Goal: Task Accomplishment & Management: Complete application form

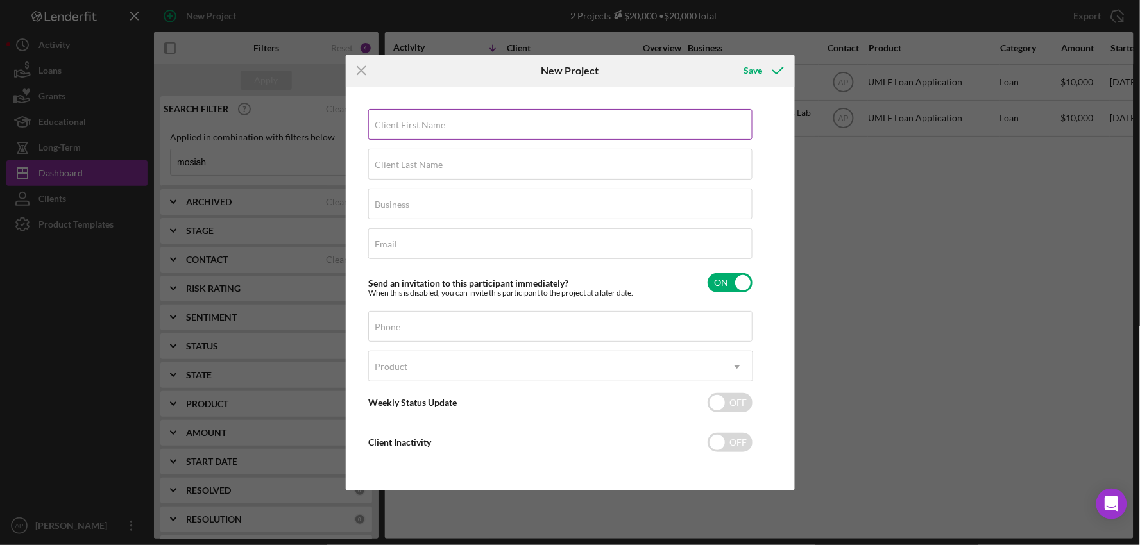
click at [413, 121] on label "Client First Name" at bounding box center [410, 125] width 71 height 10
click at [413, 121] on input "Client First Name" at bounding box center [560, 124] width 384 height 31
type input "z"
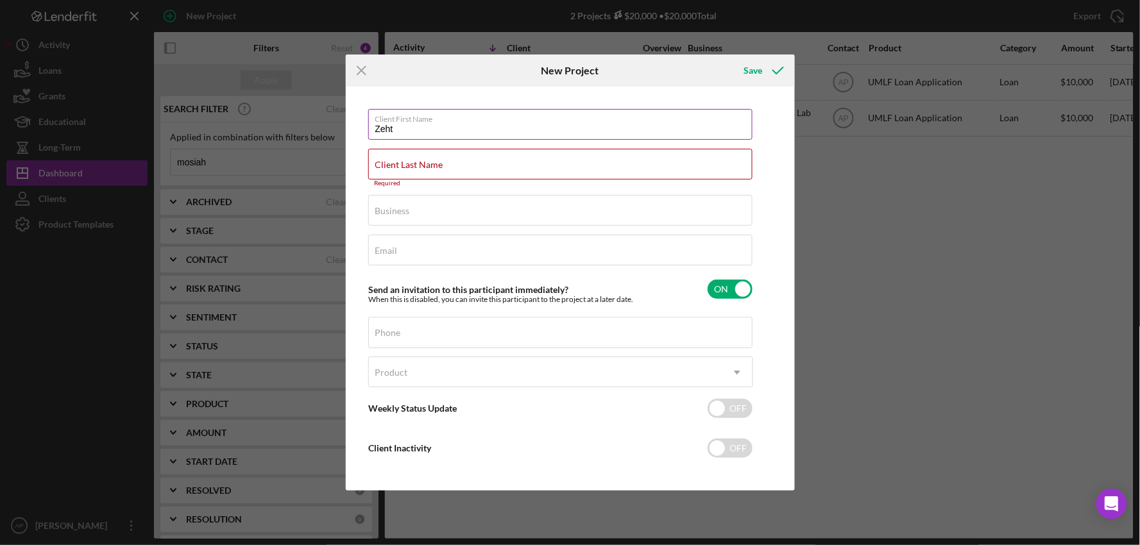
click at [393, 125] on input "Zeht" at bounding box center [560, 124] width 384 height 31
type input "Zeth"
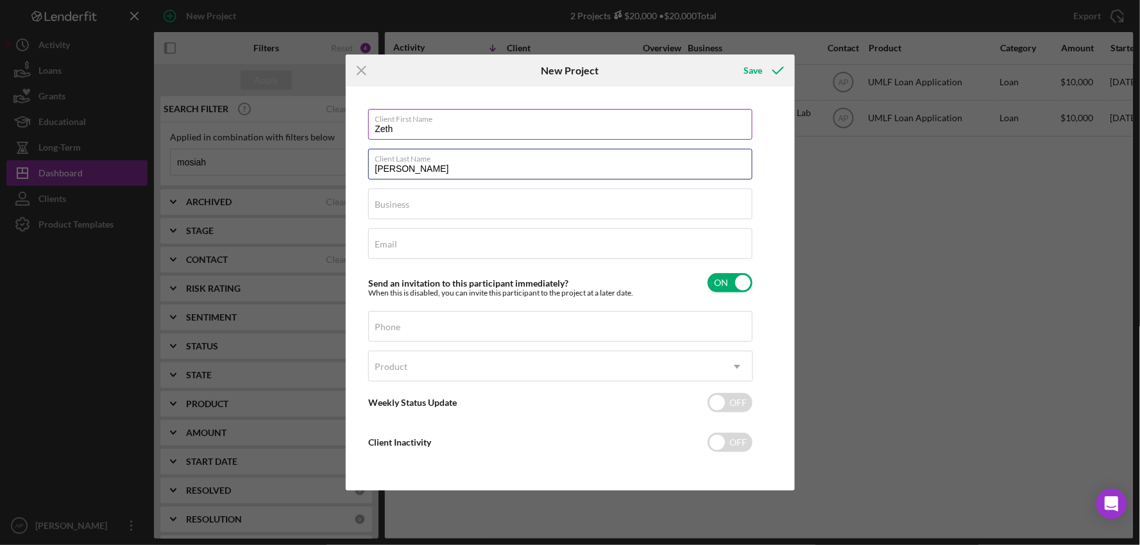
type input "[PERSON_NAME]"
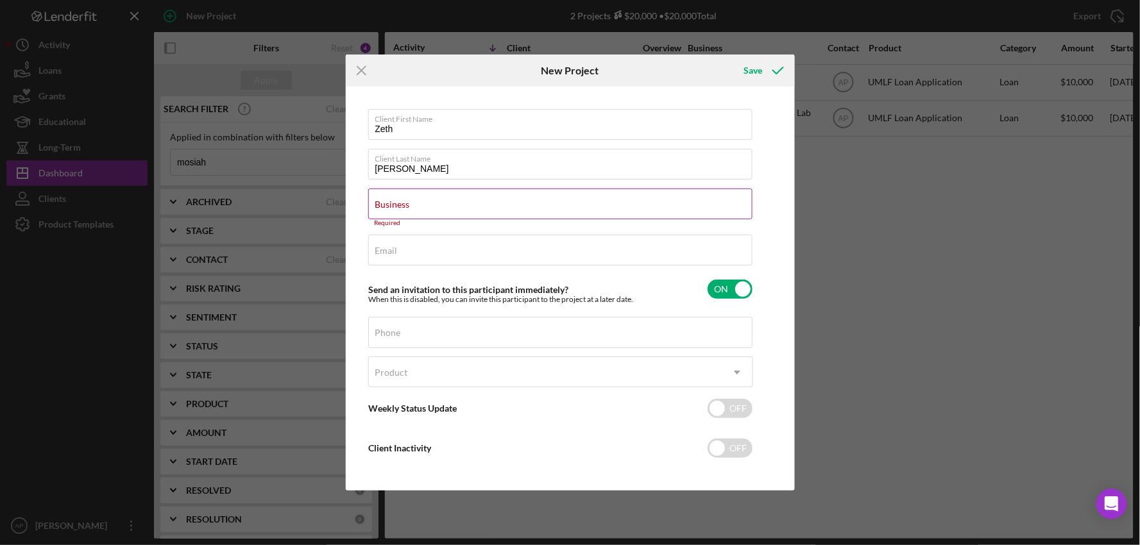
click at [410, 203] on label "Business" at bounding box center [392, 205] width 35 height 10
click at [413, 203] on input "Business" at bounding box center [560, 204] width 384 height 31
paste input "[PERSON_NAME] Edge LLC"
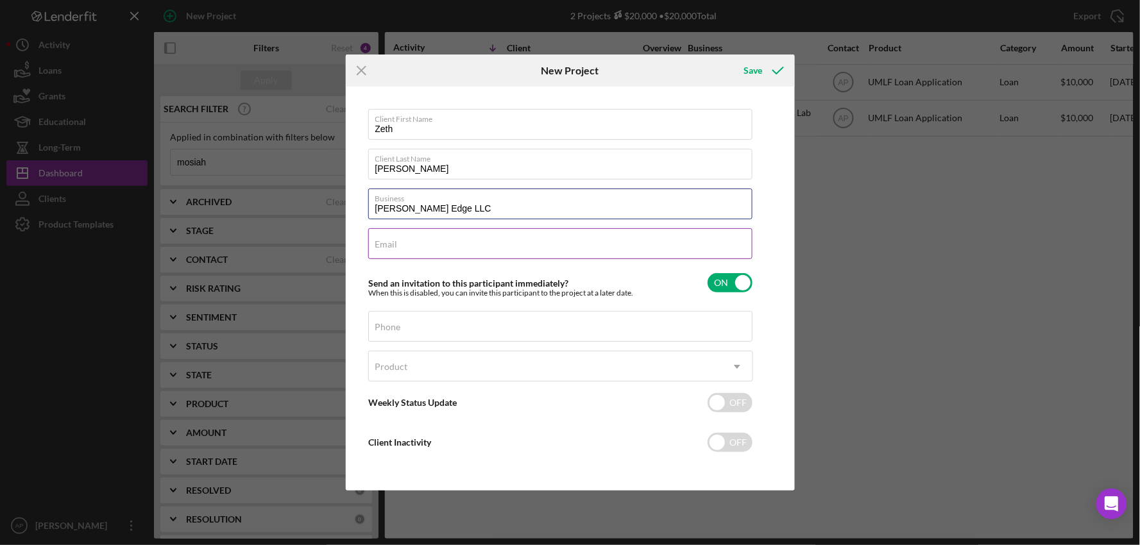
type input "[PERSON_NAME] Edge LLC"
click at [402, 244] on input "Email" at bounding box center [560, 243] width 384 height 31
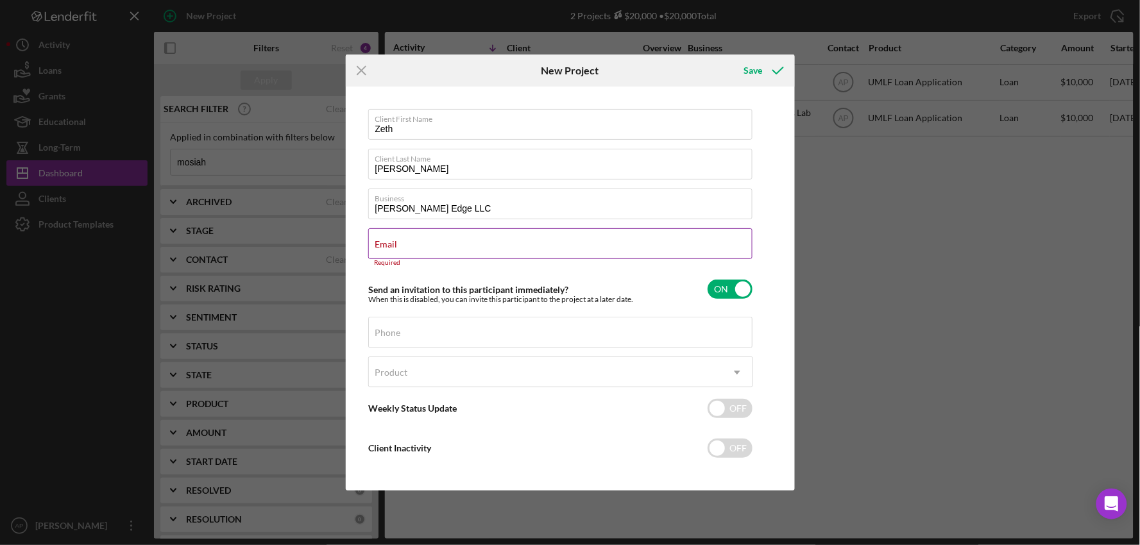
click at [398, 239] on label "Email" at bounding box center [386, 244] width 22 height 10
click at [427, 239] on input "Email" at bounding box center [560, 243] width 384 height 31
paste input "[EMAIL_ADDRESS][DOMAIN_NAME]"
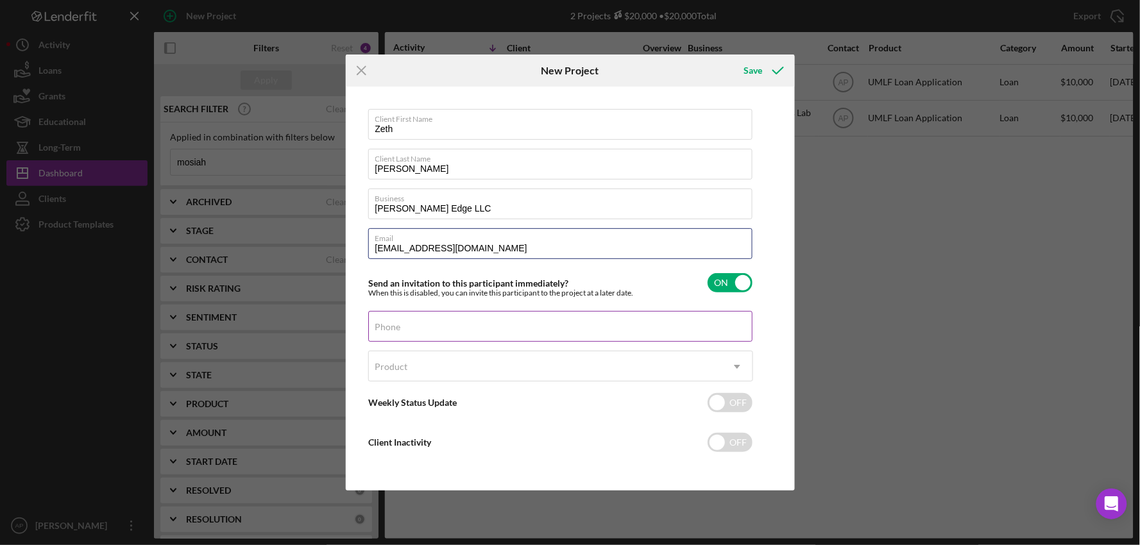
type input "[EMAIL_ADDRESS][DOMAIN_NAME]"
click at [407, 328] on input "Phone" at bounding box center [560, 326] width 384 height 31
click at [401, 329] on label "Phone" at bounding box center [388, 327] width 26 height 10
click at [411, 329] on input "Phone" at bounding box center [560, 326] width 384 height 31
paste input "[PHONE_NUMBER]"
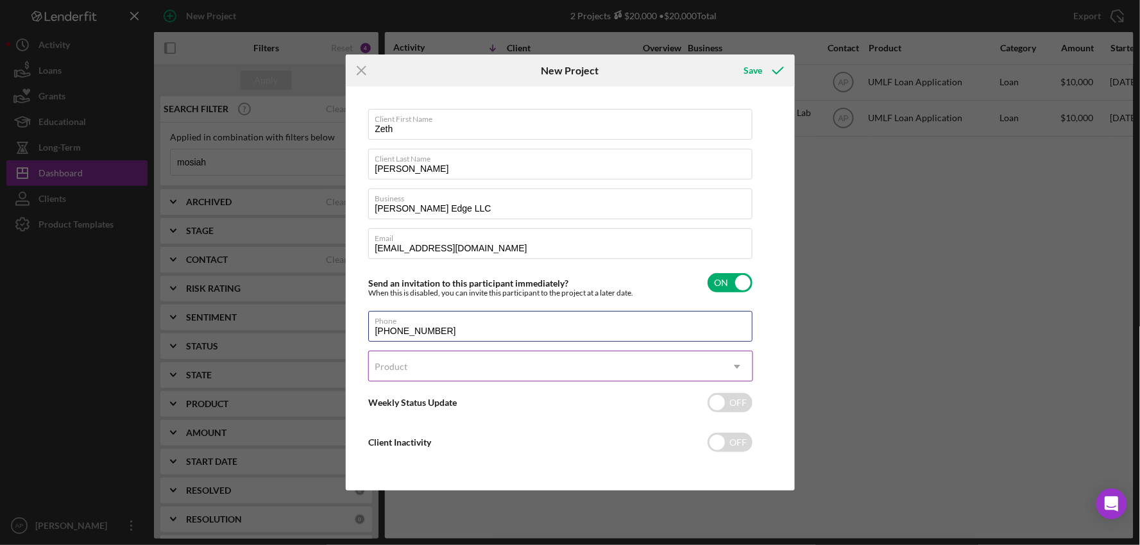
type input "[PHONE_NUMBER]"
click at [414, 373] on div "Product" at bounding box center [545, 367] width 353 height 30
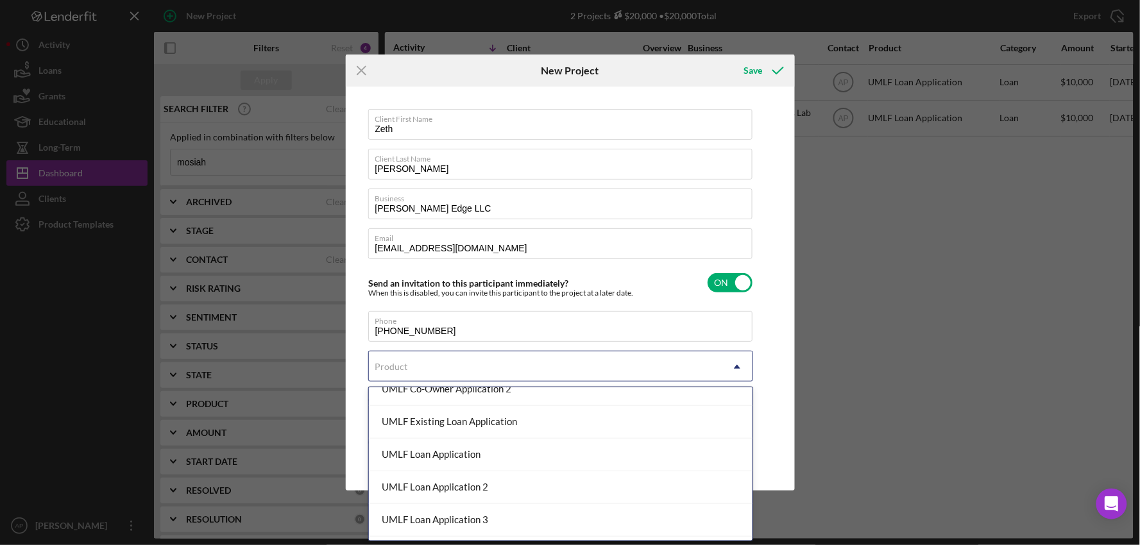
scroll to position [214, 0]
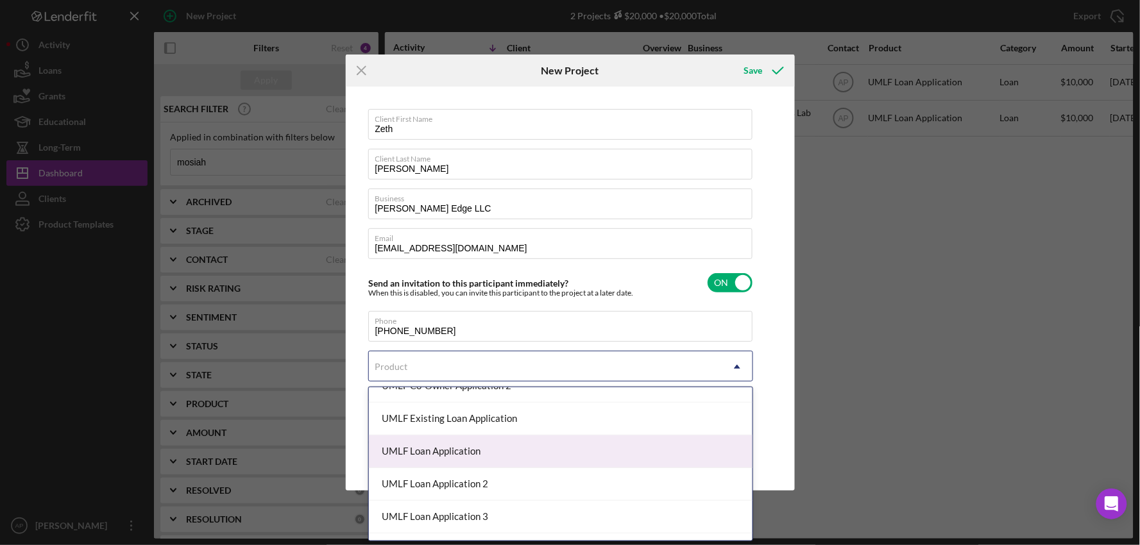
click at [407, 445] on div "UMLF Loan Application" at bounding box center [561, 452] width 384 height 33
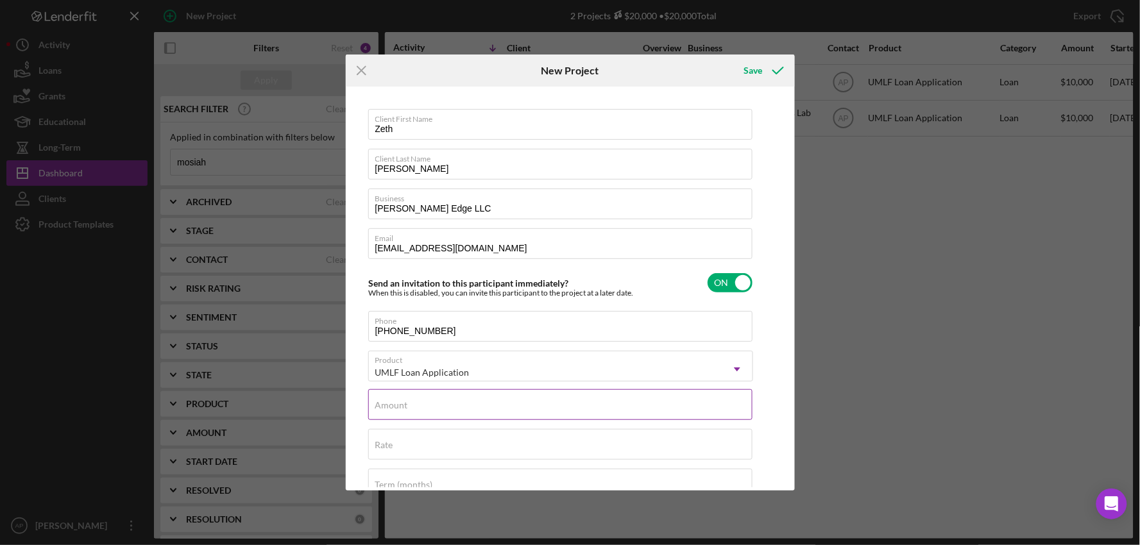
click at [391, 406] on label "Amount" at bounding box center [391, 405] width 33 height 10
click at [391, 406] on input "Amount" at bounding box center [560, 404] width 384 height 31
click at [415, 403] on div "Amount" at bounding box center [560, 405] width 385 height 32
click at [414, 402] on div "Amount Required" at bounding box center [560, 408] width 385 height 38
type input "$10,000"
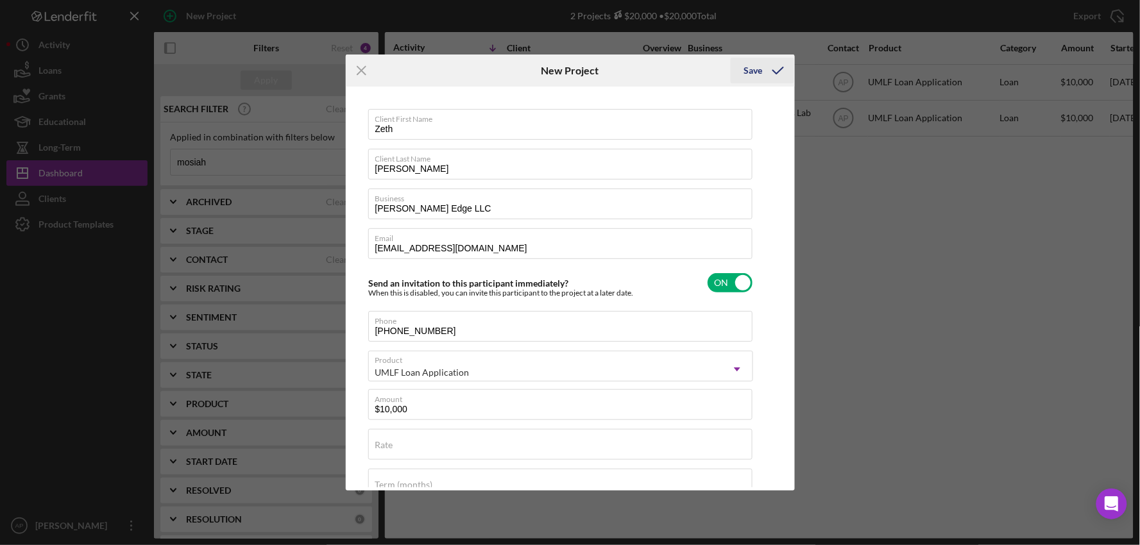
click at [756, 75] on div "Save" at bounding box center [753, 71] width 19 height 26
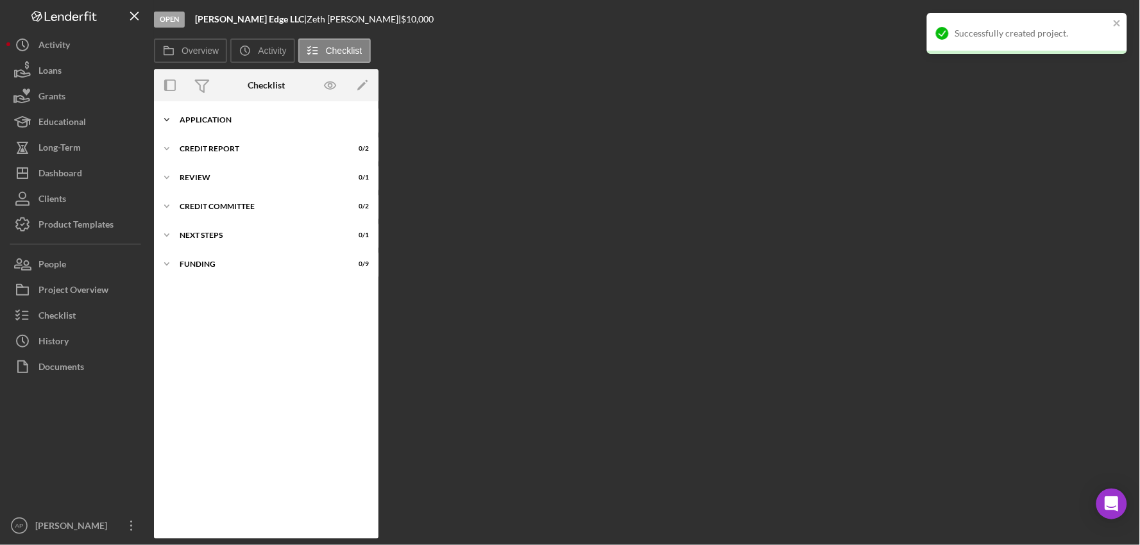
click at [200, 124] on div "Icon/Expander Application 0 / 23" at bounding box center [266, 120] width 225 height 26
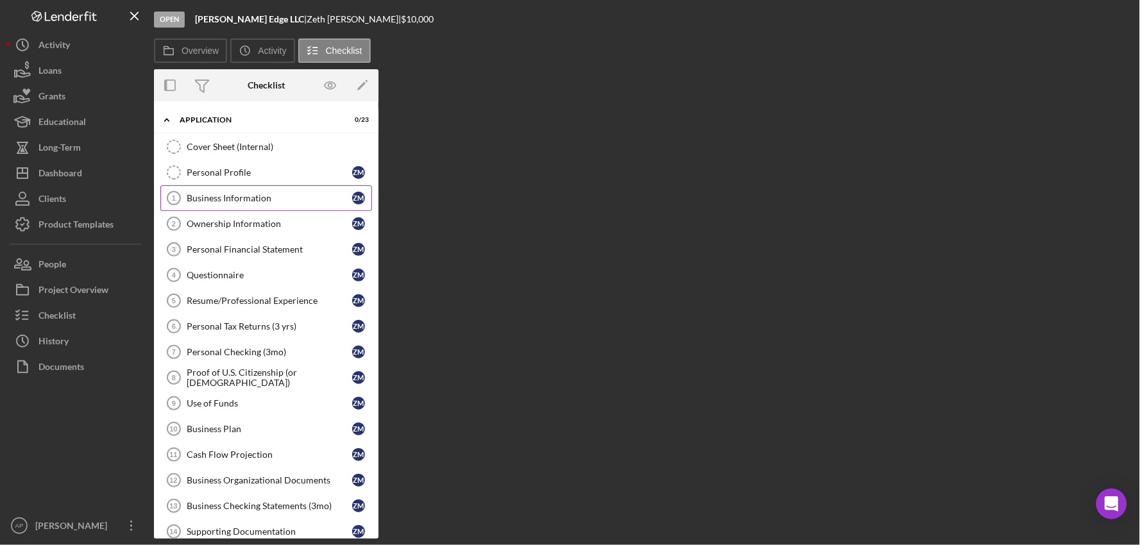
drag, startPoint x: 192, startPoint y: 191, endPoint x: 203, endPoint y: 191, distance: 10.9
click at [194, 191] on link "Business Information 1 Business Information Z M" at bounding box center [266, 198] width 212 height 26
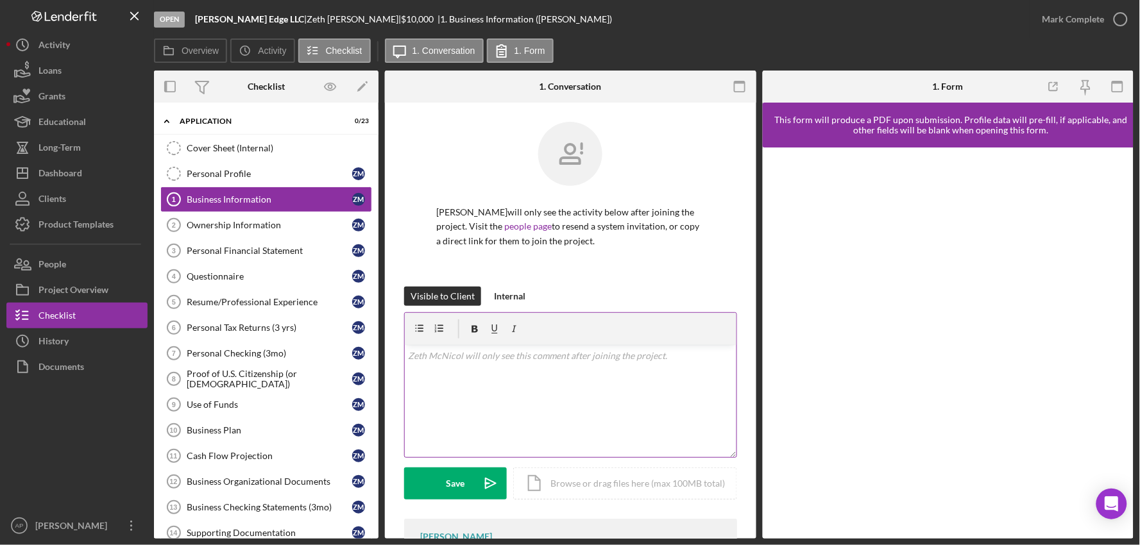
click at [456, 384] on div "v Color teal Color pink Remove color Add row above Add row below Add column bef…" at bounding box center [571, 401] width 332 height 112
paste div
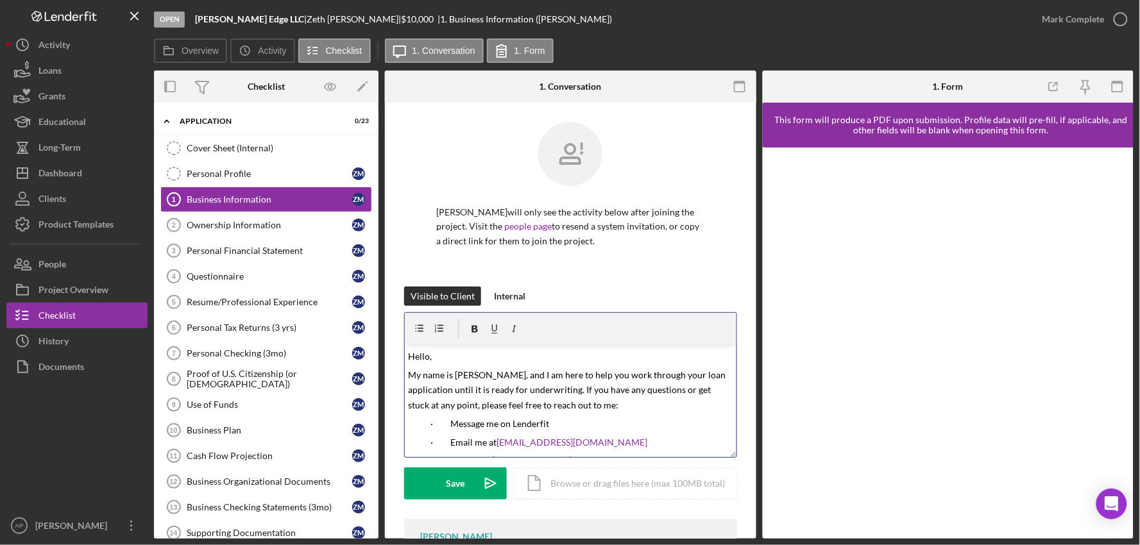
click at [429, 357] on span "Hello," at bounding box center [421, 356] width 24 height 11
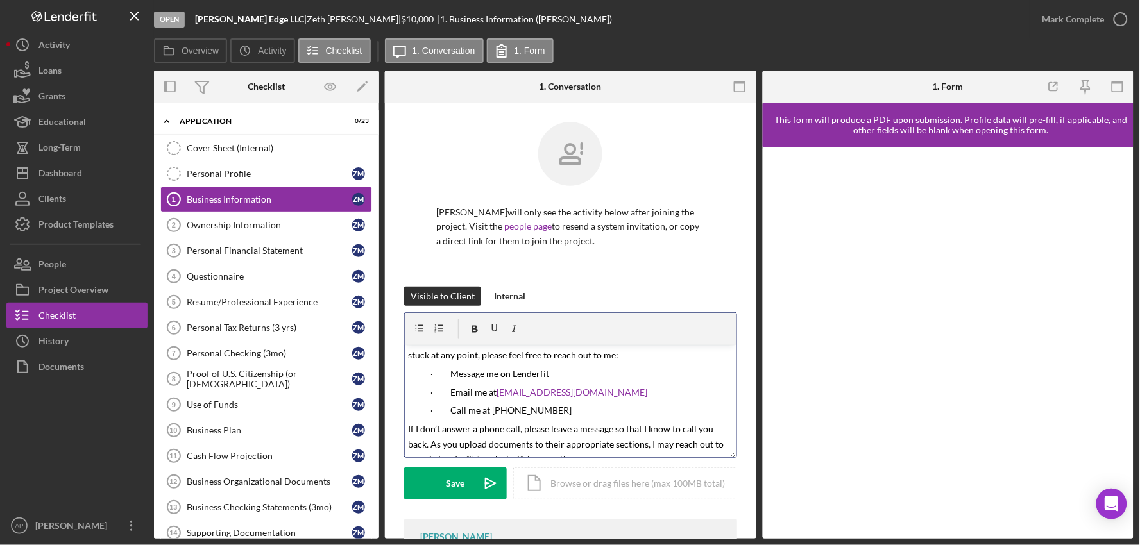
scroll to position [142, 0]
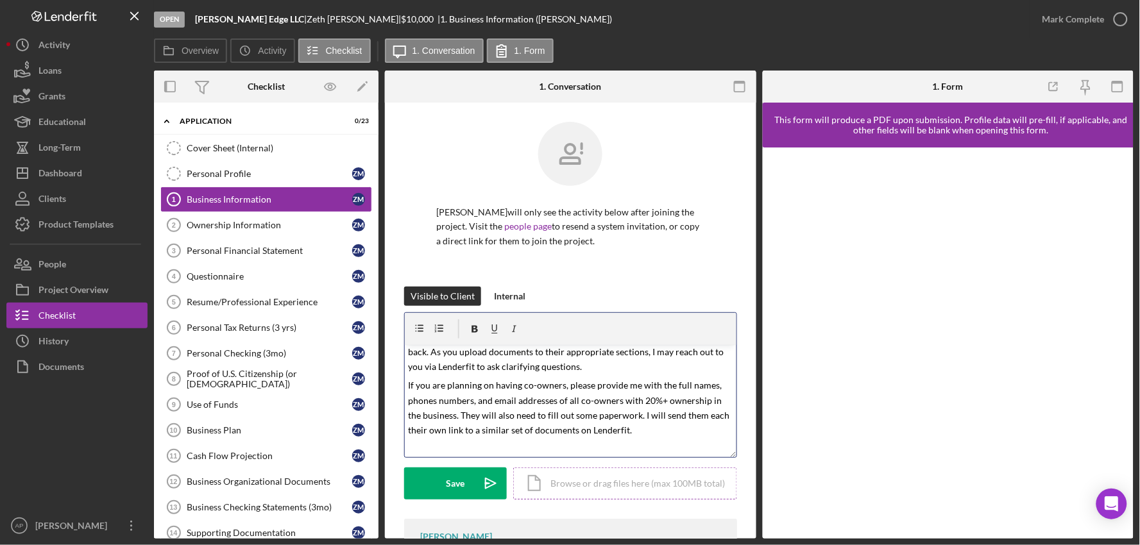
click at [575, 475] on div "Icon/Document Browse or drag files here (max 100MB total) Tap to choose files o…" at bounding box center [625, 484] width 224 height 32
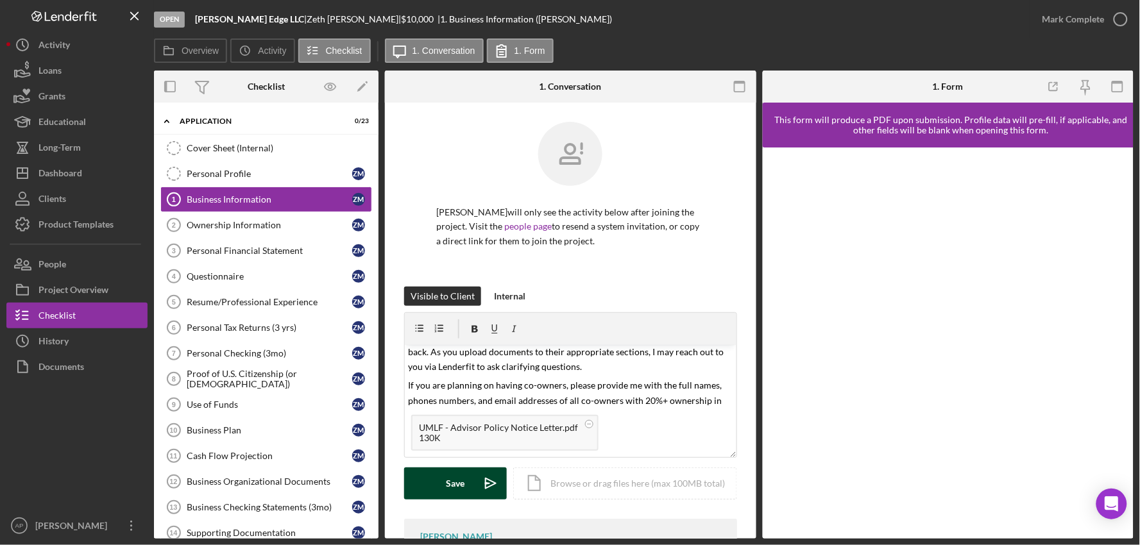
click at [459, 492] on div "Save" at bounding box center [456, 484] width 19 height 32
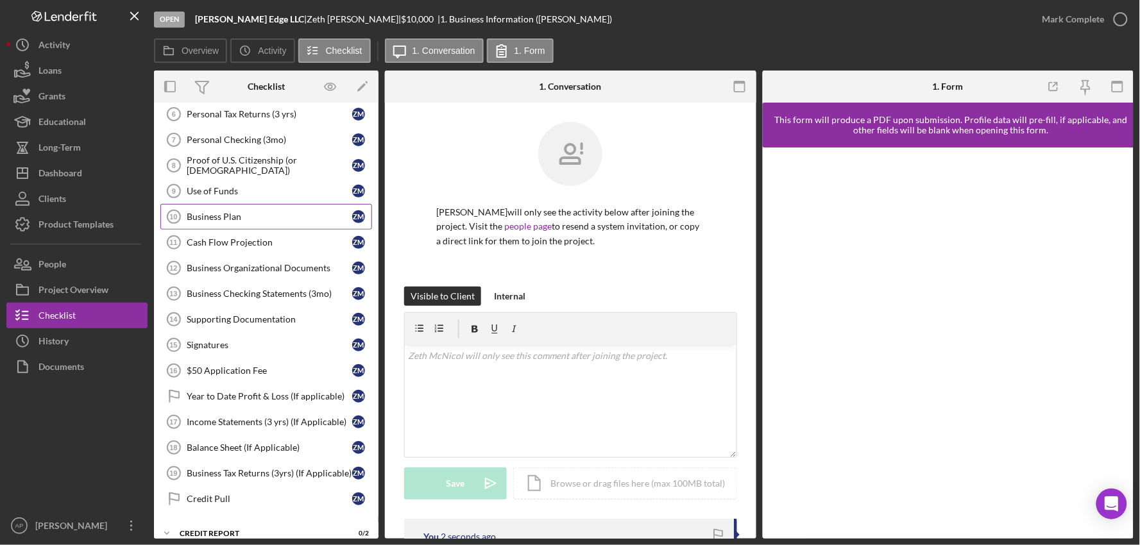
scroll to position [0, 0]
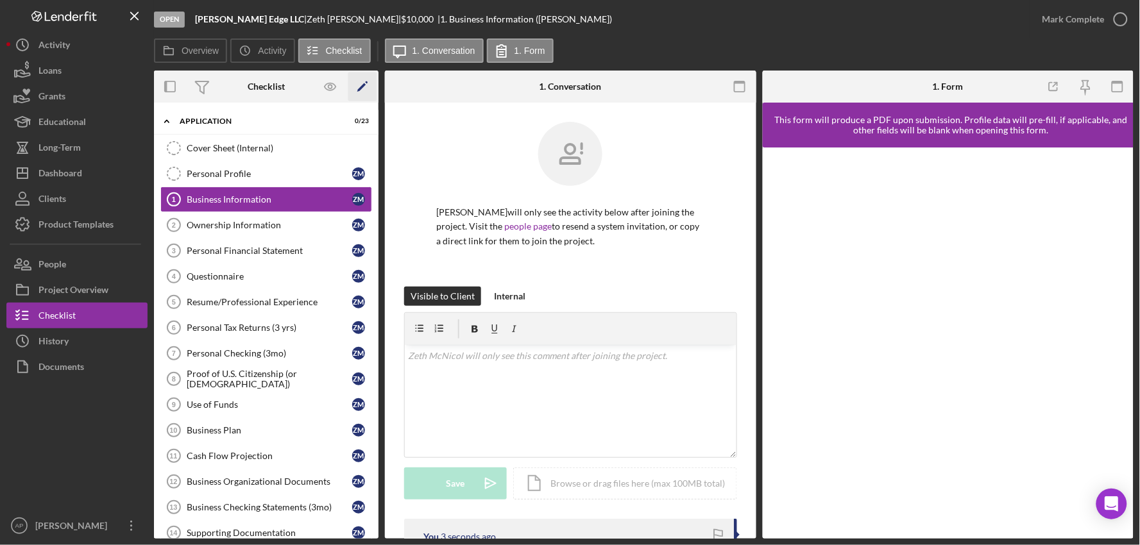
click at [358, 86] on icon "Icon/Edit" at bounding box center [362, 87] width 29 height 29
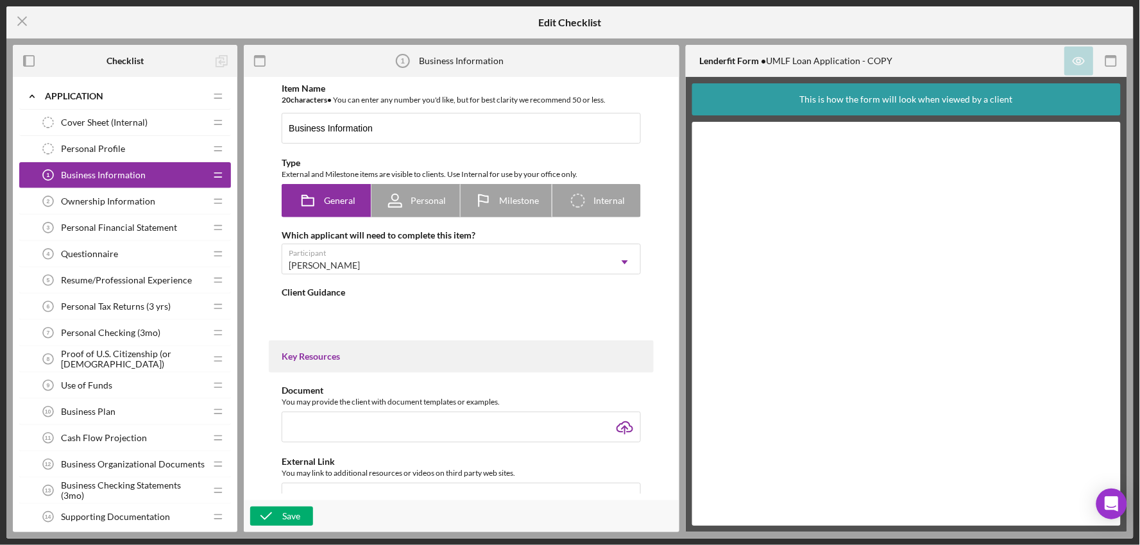
type textarea "<div>Please submit the form below so that we can get more information about you…"
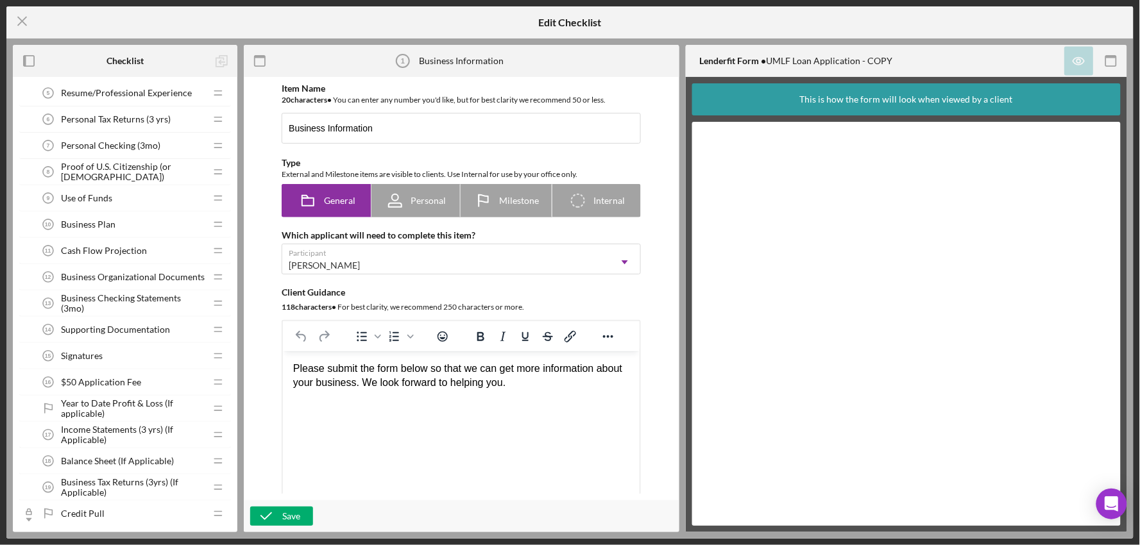
scroll to position [214, 0]
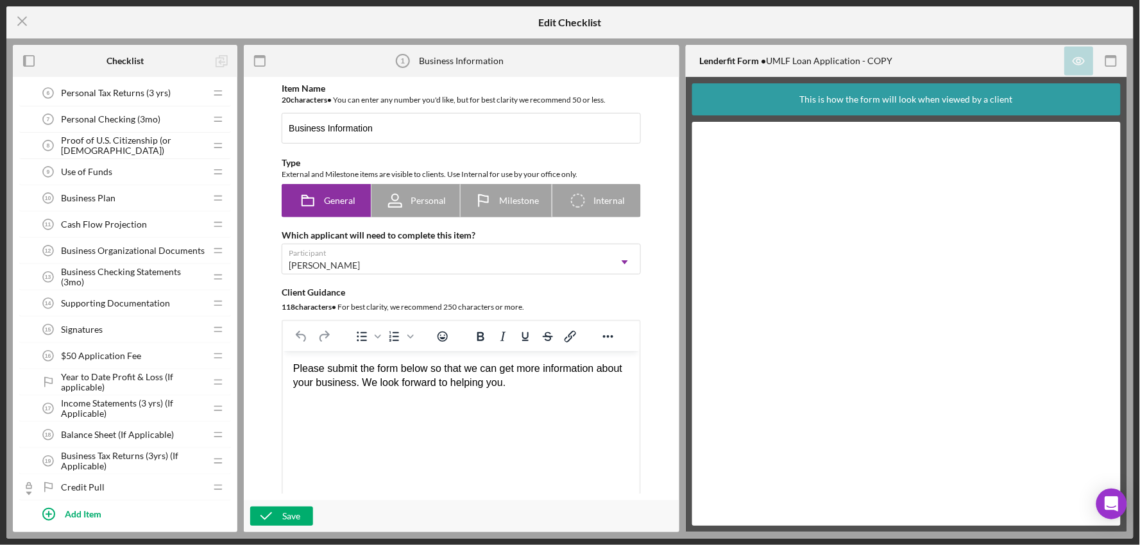
click at [71, 381] on span "Year to Date Profit & Loss (If applicable)" at bounding box center [133, 382] width 144 height 21
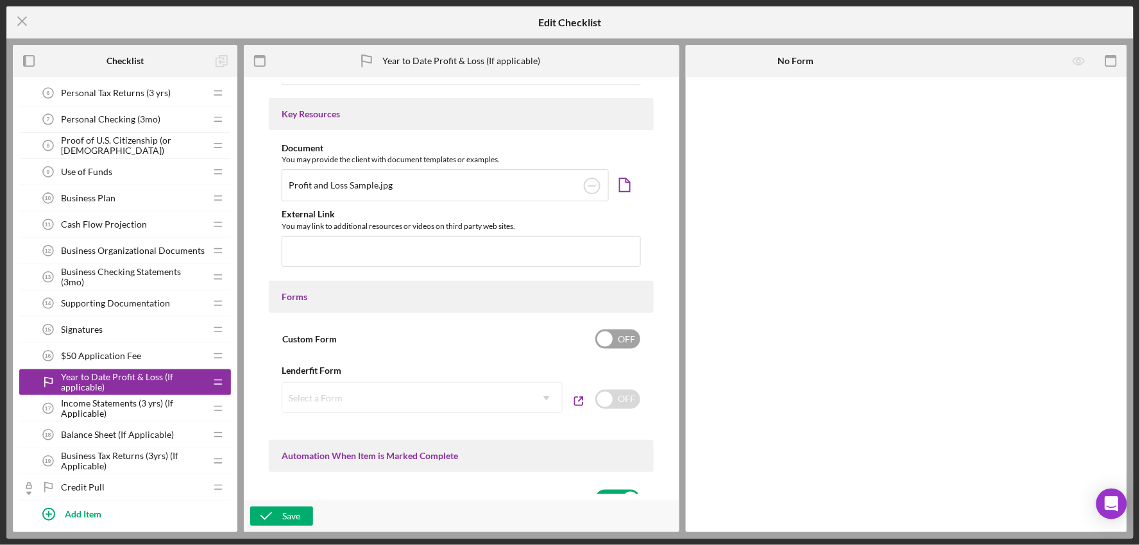
scroll to position [954, 0]
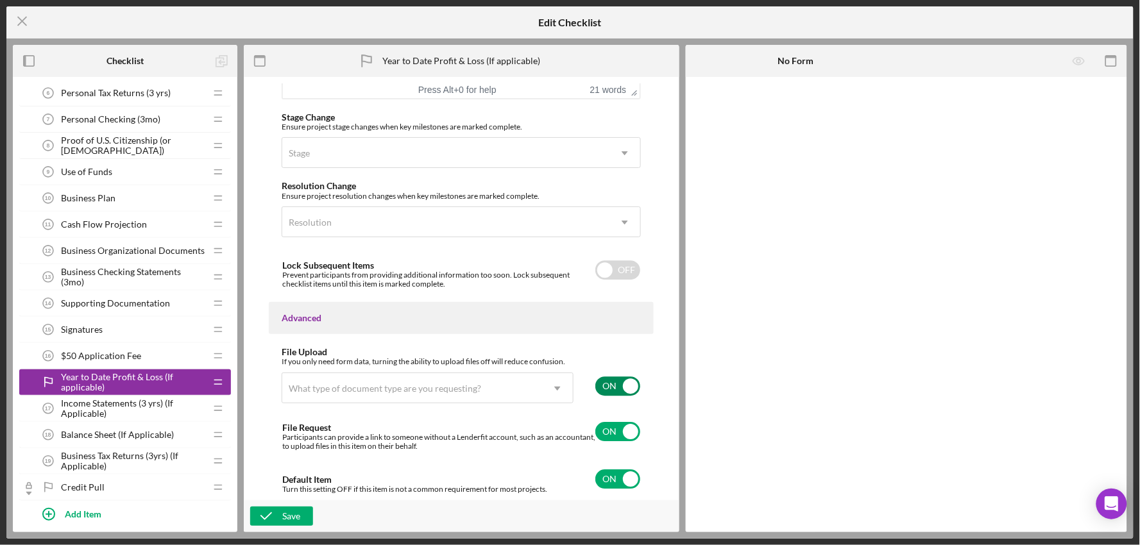
click at [611, 382] on input "checkbox" at bounding box center [617, 386] width 45 height 19
checkbox input "false"
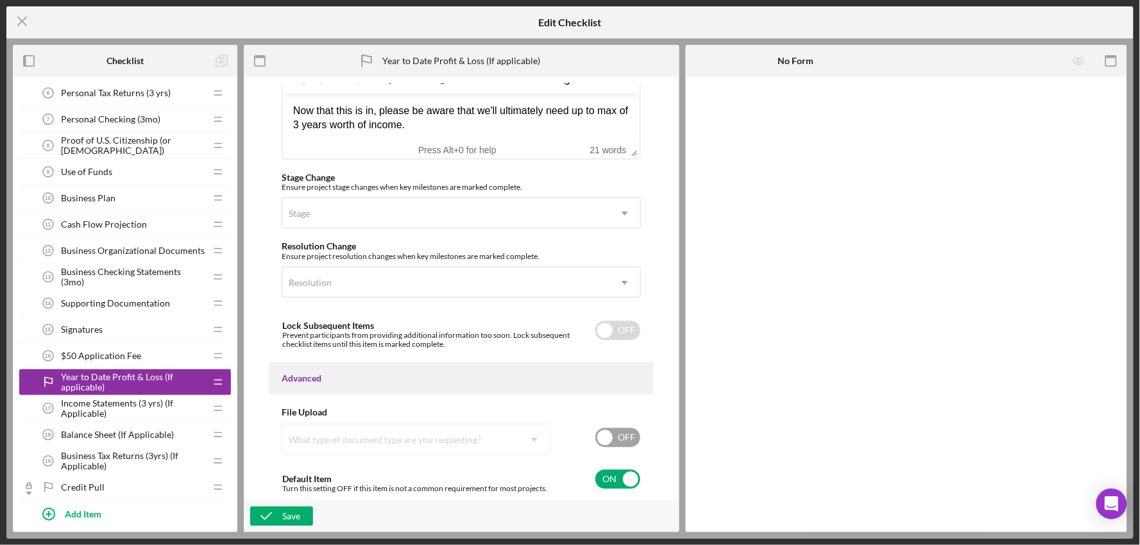
scroll to position [894, 0]
click at [604, 479] on input "checkbox" at bounding box center [617, 479] width 45 height 19
checkbox input "false"
drag, startPoint x: 272, startPoint y: 510, endPoint x: 290, endPoint y: 506, distance: 18.5
click at [273, 510] on icon "button" at bounding box center [266, 516] width 32 height 32
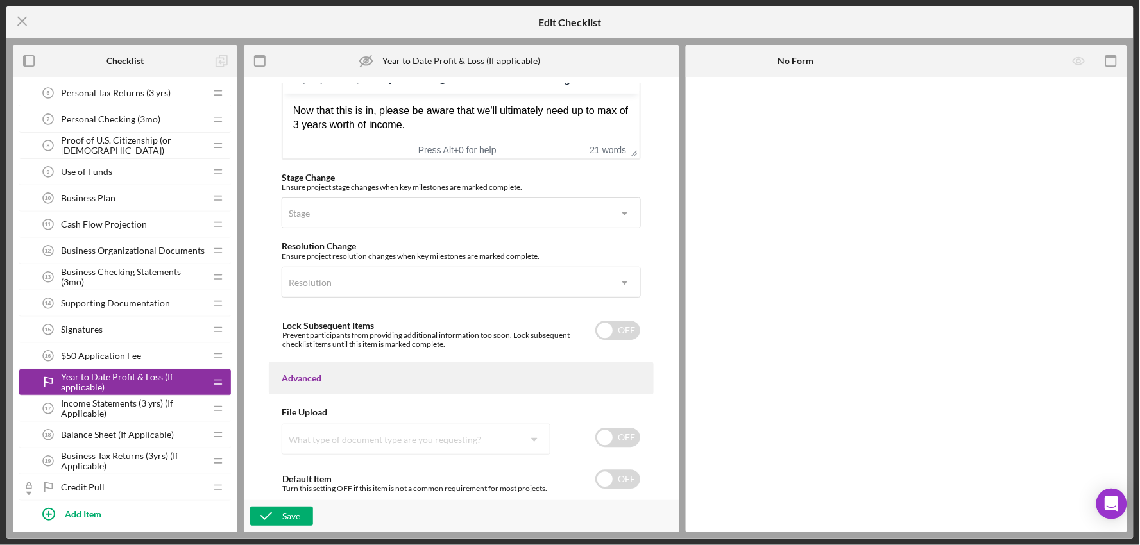
click at [99, 411] on span "Income Statements (3 yrs) (If Applicable)" at bounding box center [133, 408] width 144 height 21
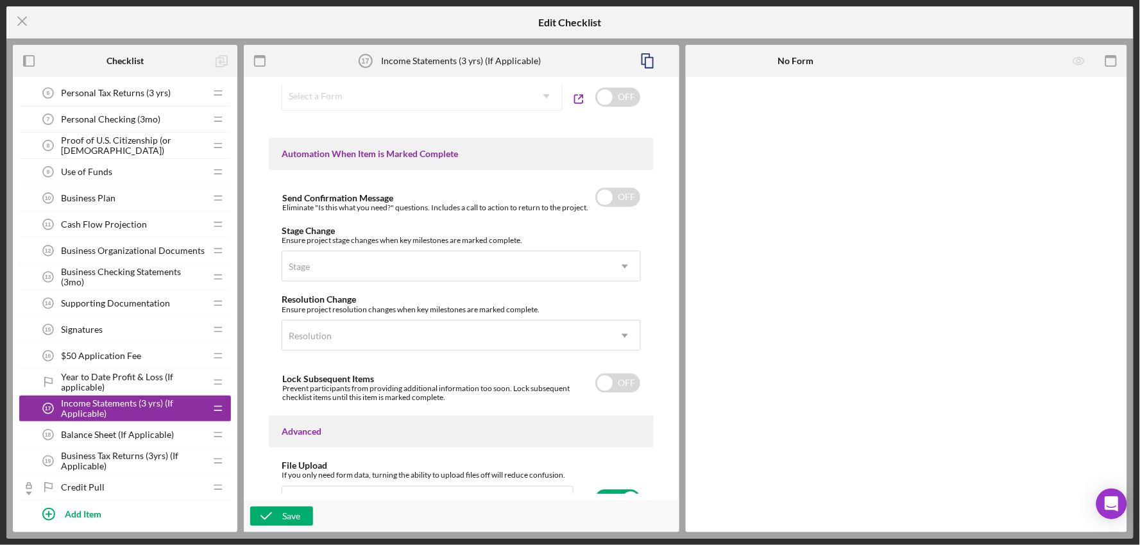
scroll to position [862, 0]
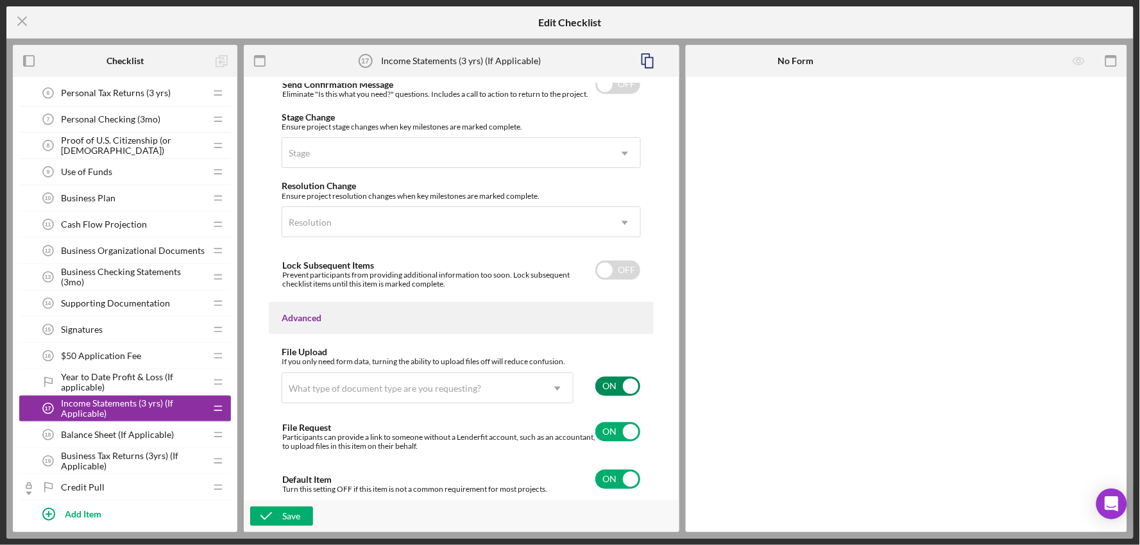
click at [620, 386] on input "checkbox" at bounding box center [617, 386] width 45 height 19
checkbox input "false"
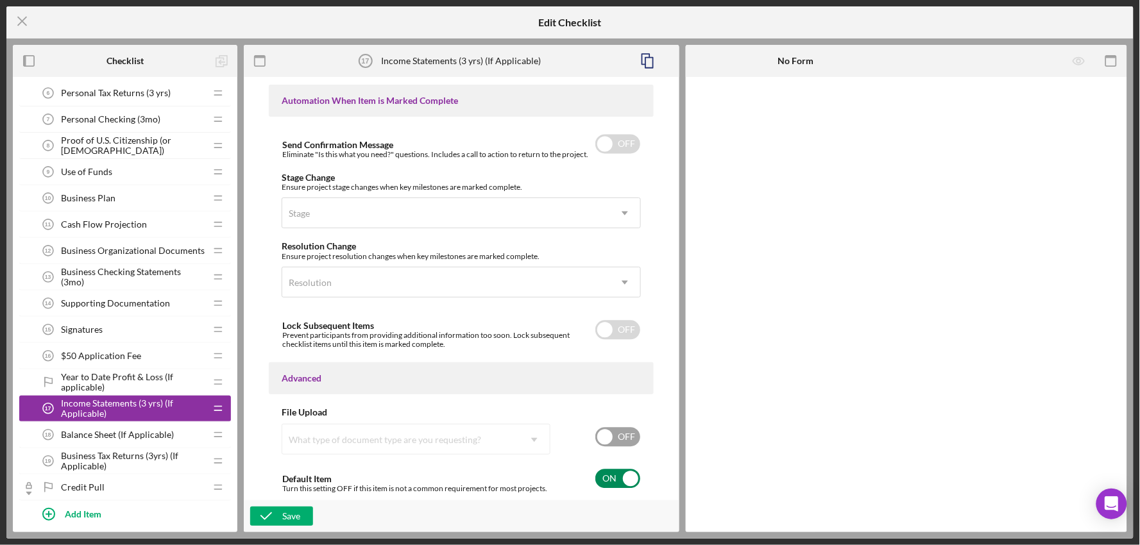
click at [608, 483] on input "checkbox" at bounding box center [617, 479] width 45 height 19
checkbox input "false"
click at [278, 515] on icon "button" at bounding box center [266, 516] width 32 height 32
click at [155, 382] on span "Year to Date Profit & Loss (If applicable)" at bounding box center [133, 382] width 144 height 21
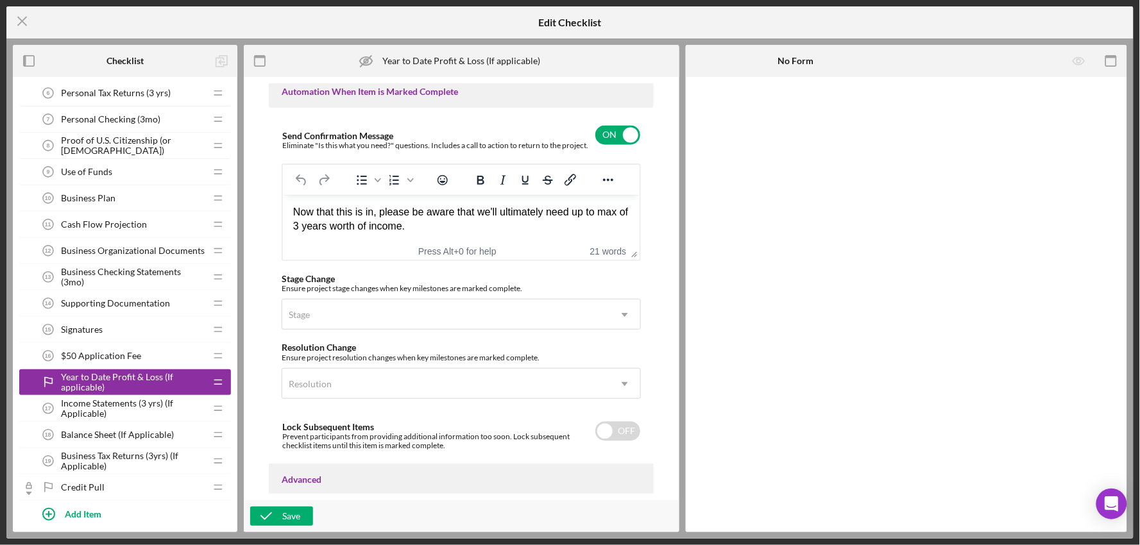
scroll to position [894, 0]
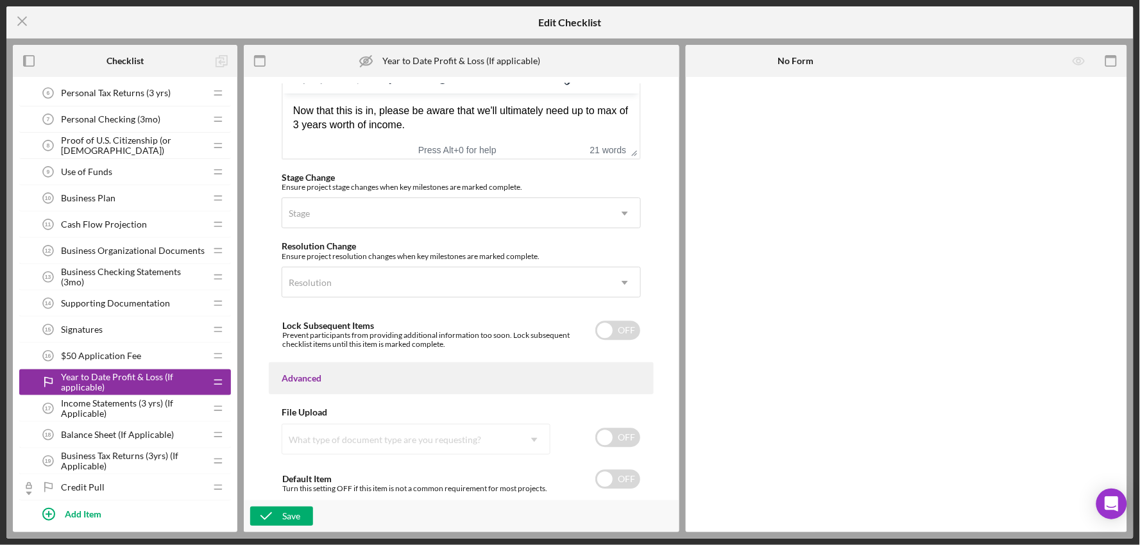
click at [109, 415] on span "Income Statements (3 yrs) (If Applicable)" at bounding box center [133, 408] width 144 height 21
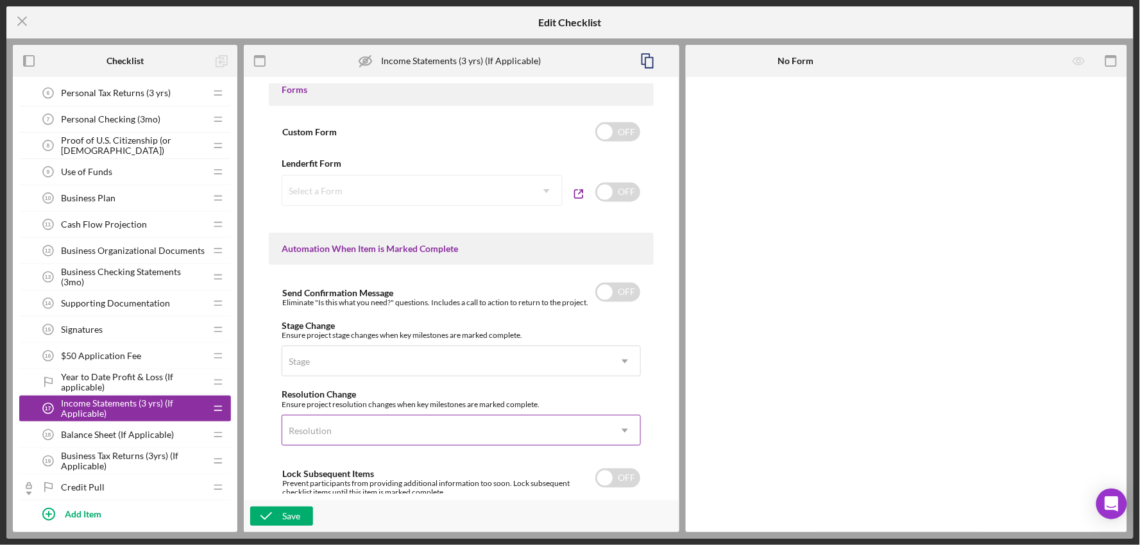
scroll to position [801, 0]
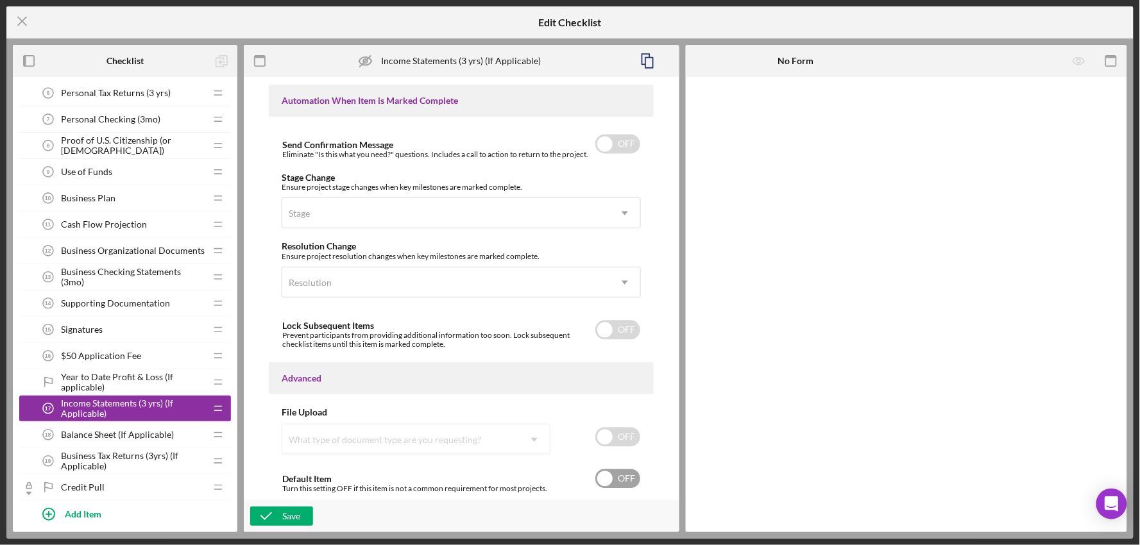
click at [604, 483] on input "checkbox" at bounding box center [617, 479] width 45 height 19
checkbox input "true"
click at [595, 440] on input "checkbox" at bounding box center [617, 437] width 45 height 19
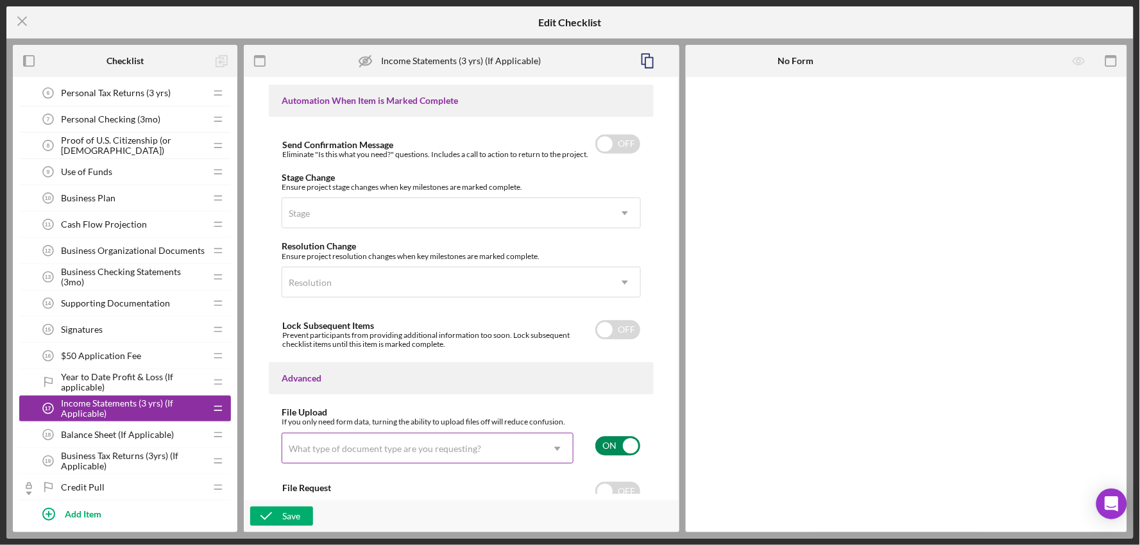
scroll to position [862, 0]
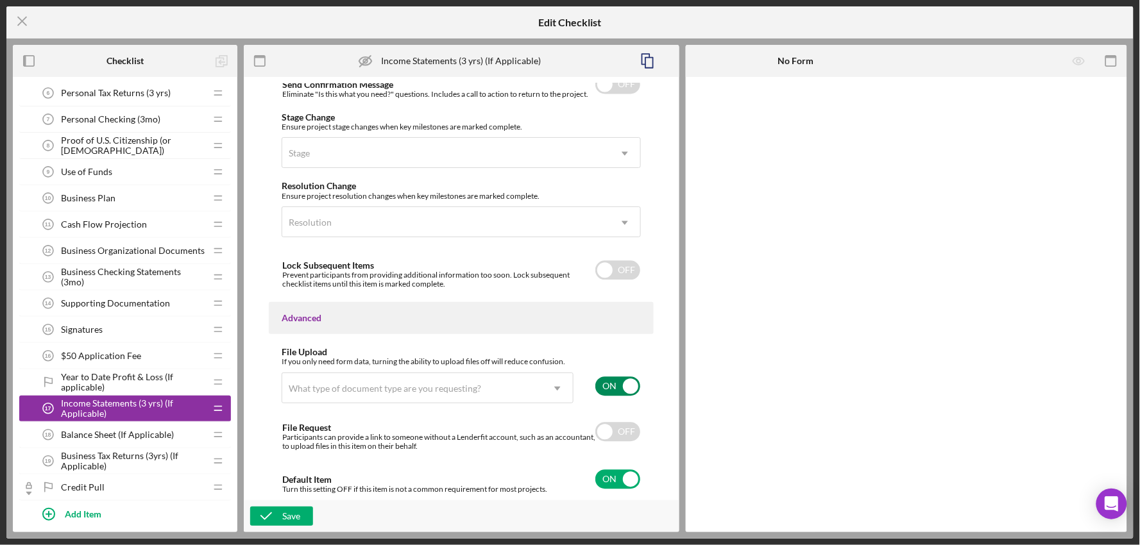
click at [633, 394] on input "checkbox" at bounding box center [617, 386] width 45 height 19
checkbox input "false"
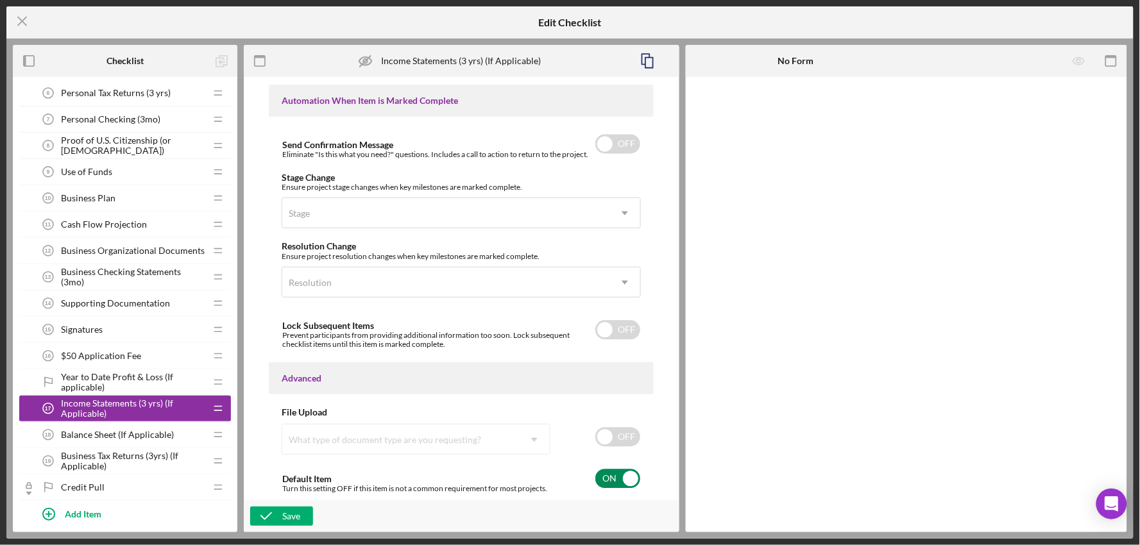
click at [626, 476] on input "checkbox" at bounding box center [617, 479] width 45 height 19
checkbox input "false"
click at [289, 509] on div "Save" at bounding box center [291, 516] width 18 height 19
click at [120, 435] on span "Balance Sheet (If Applicable)" at bounding box center [117, 435] width 113 height 10
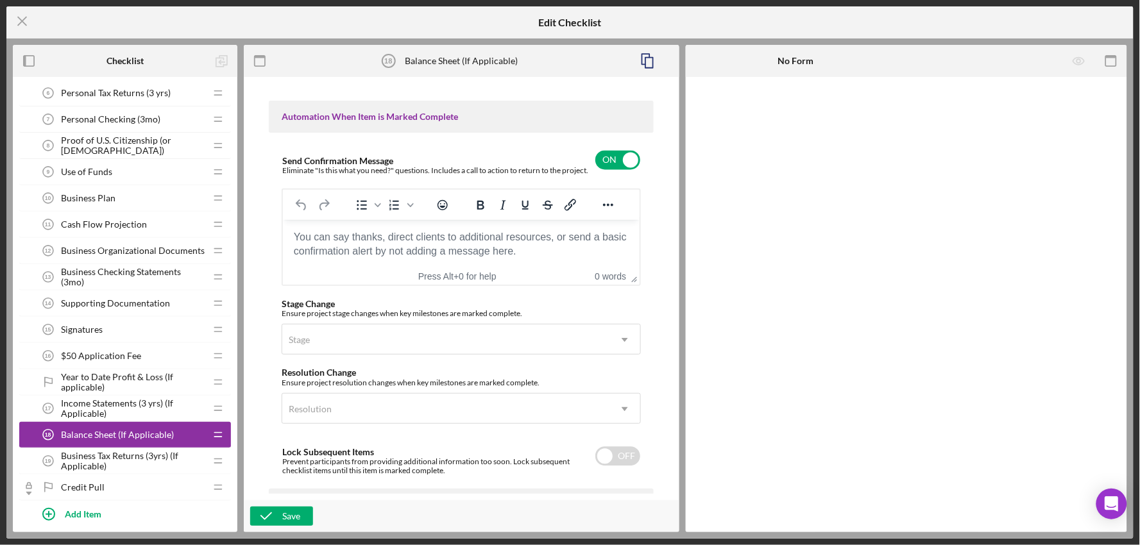
scroll to position [972, 0]
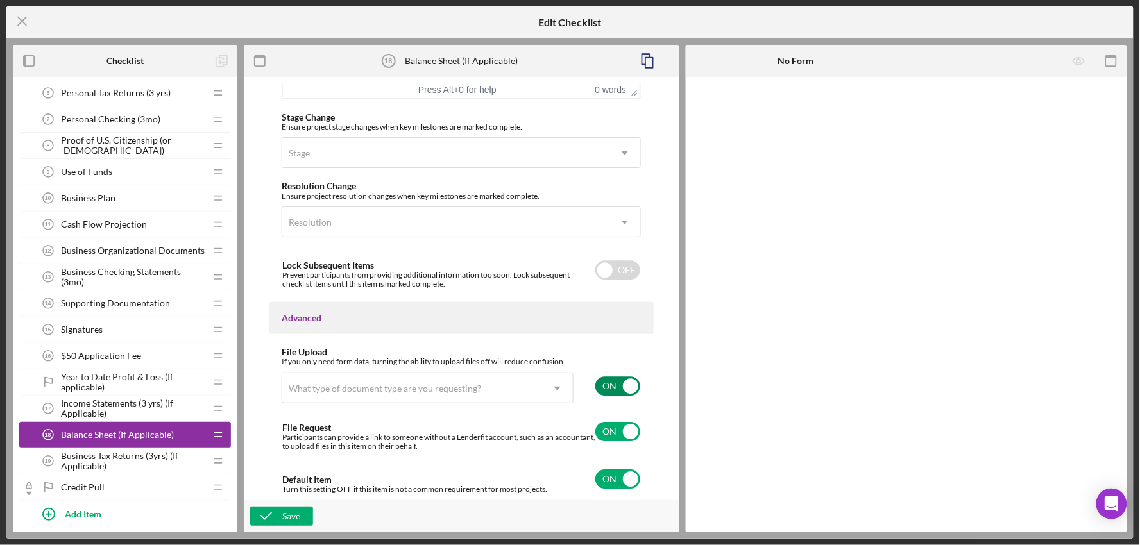
click at [613, 386] on input "checkbox" at bounding box center [617, 386] width 45 height 19
checkbox input "false"
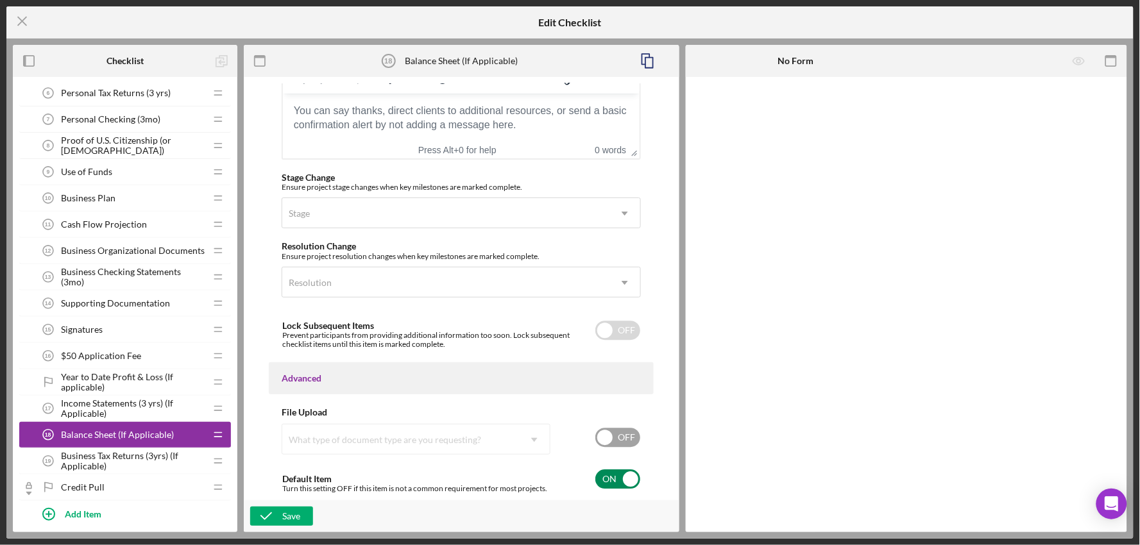
click at [619, 478] on input "checkbox" at bounding box center [617, 479] width 45 height 19
checkbox input "false"
click at [297, 517] on div "Save" at bounding box center [291, 516] width 18 height 19
click at [93, 461] on span "Business Tax Returns (3yrs) (If Applicable)" at bounding box center [133, 461] width 144 height 21
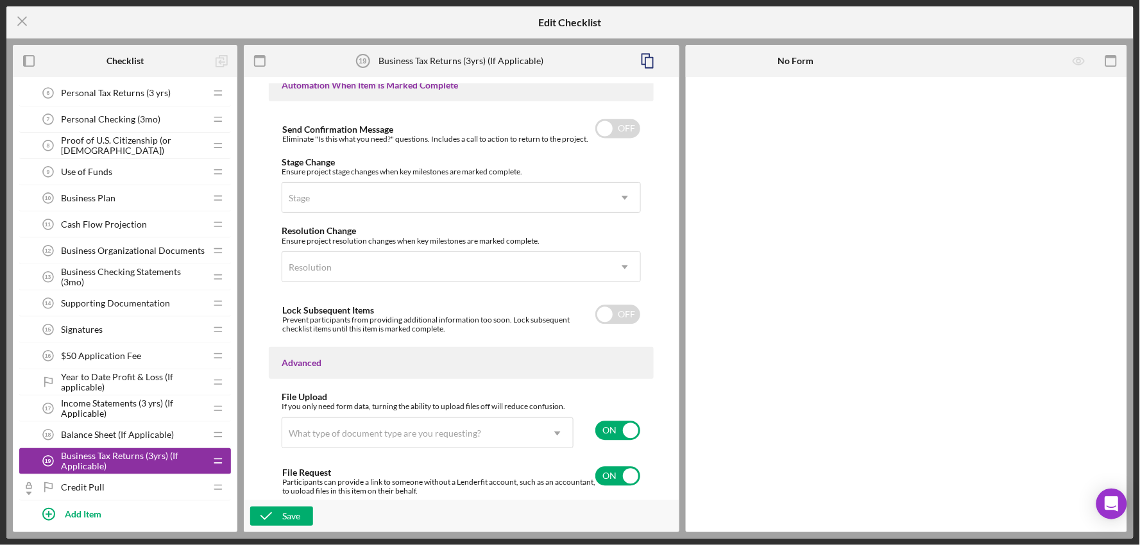
scroll to position [862, 0]
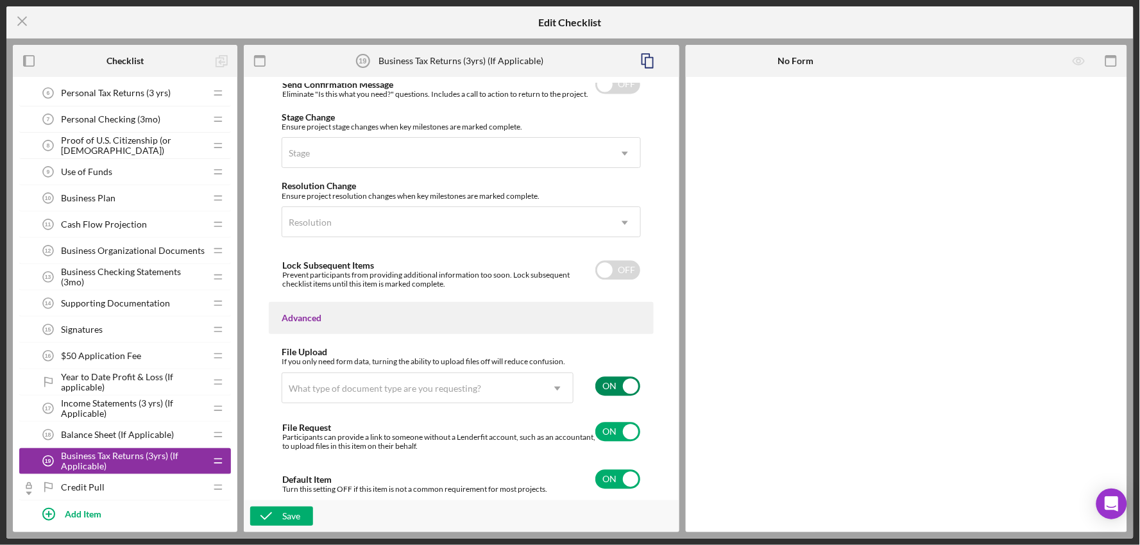
click at [626, 389] on input "checkbox" at bounding box center [617, 386] width 45 height 19
checkbox input "false"
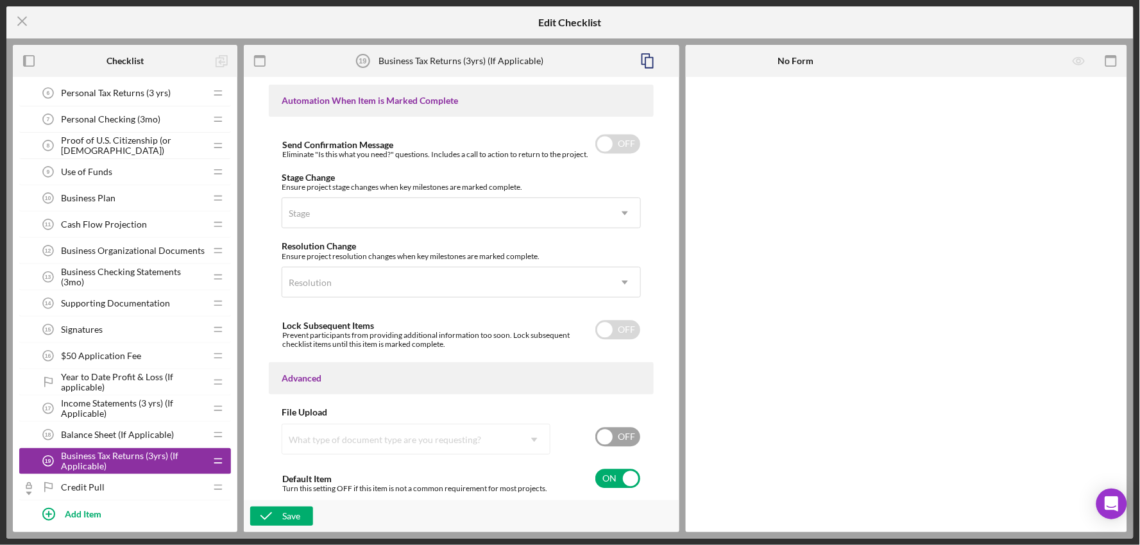
scroll to position [801, 0]
click at [620, 480] on input "checkbox" at bounding box center [617, 479] width 45 height 19
checkbox input "false"
click at [279, 512] on icon "button" at bounding box center [266, 516] width 32 height 32
click at [19, 23] on icon "Icon/Menu Close" at bounding box center [22, 21] width 32 height 32
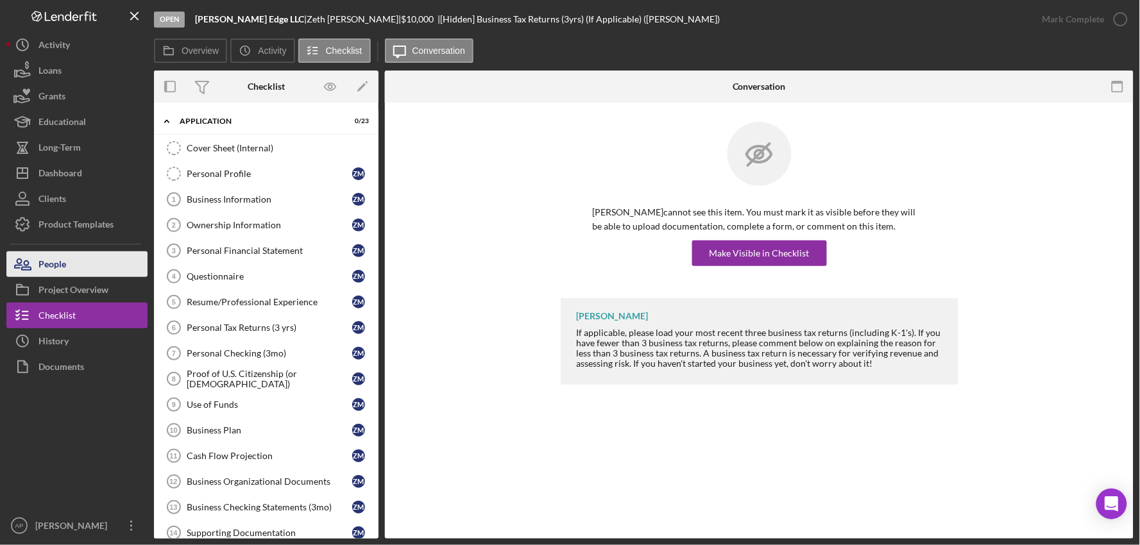
click at [64, 267] on div "People" at bounding box center [52, 266] width 28 height 29
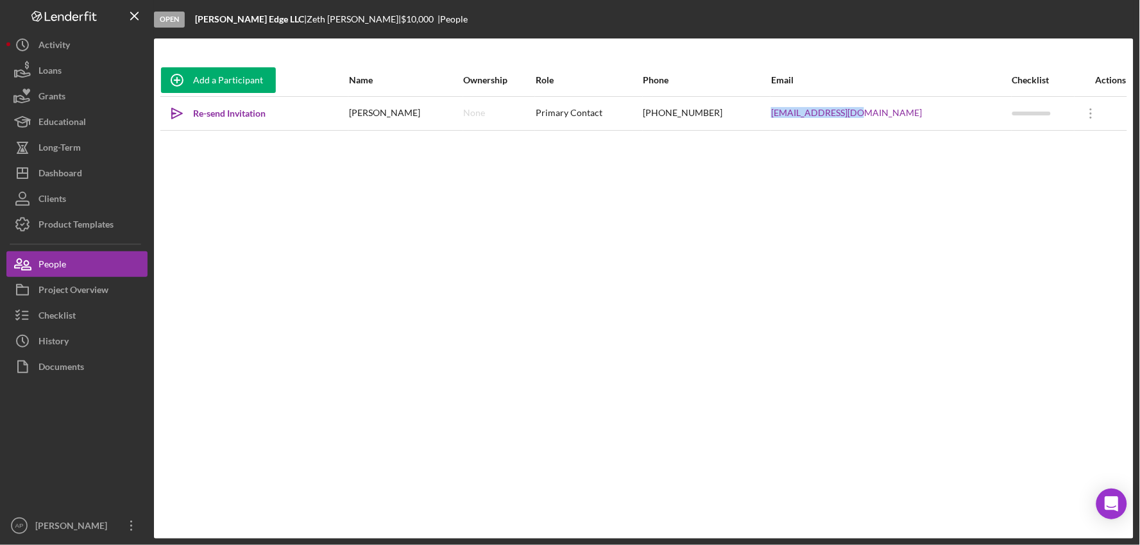
drag, startPoint x: 926, startPoint y: 127, endPoint x: 817, endPoint y: 124, distance: 108.5
click at [817, 124] on tr "Icon/icon-invite-send Re-send Invitation [PERSON_NAME] None Primary Contact [PH…" at bounding box center [643, 113] width 967 height 34
copy tr "[EMAIL_ADDRESS][DOMAIN_NAME]"
click at [101, 162] on button "Icon/Dashboard Dashboard" at bounding box center [76, 173] width 141 height 26
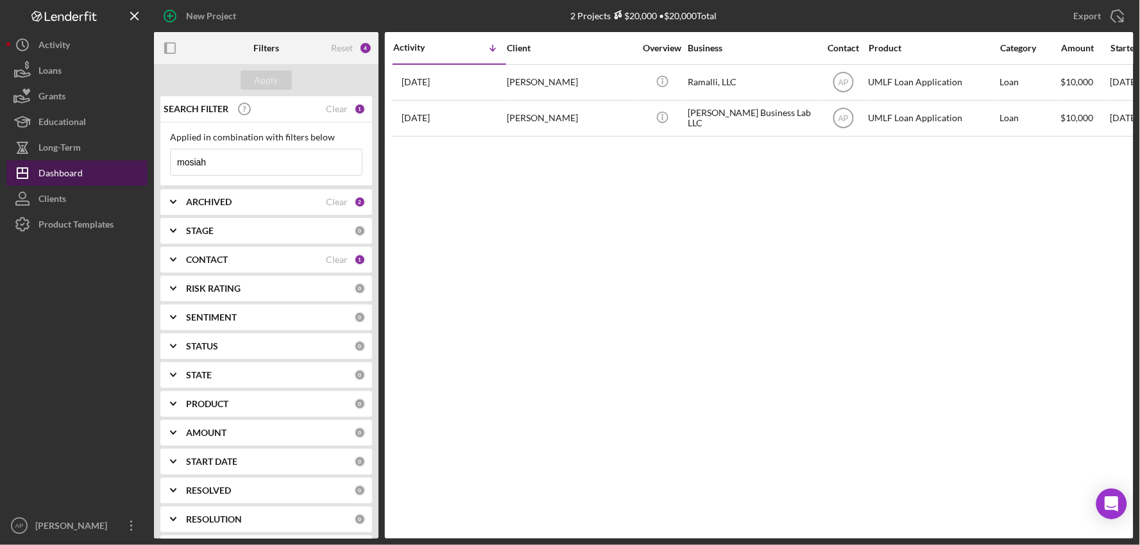
drag, startPoint x: 248, startPoint y: 163, endPoint x: 132, endPoint y: 162, distance: 116.1
click at [132, 162] on div "New Project 2 Projects $20,000 • $20,000 Total mosiah Export Icon/Export Filter…" at bounding box center [569, 269] width 1127 height 539
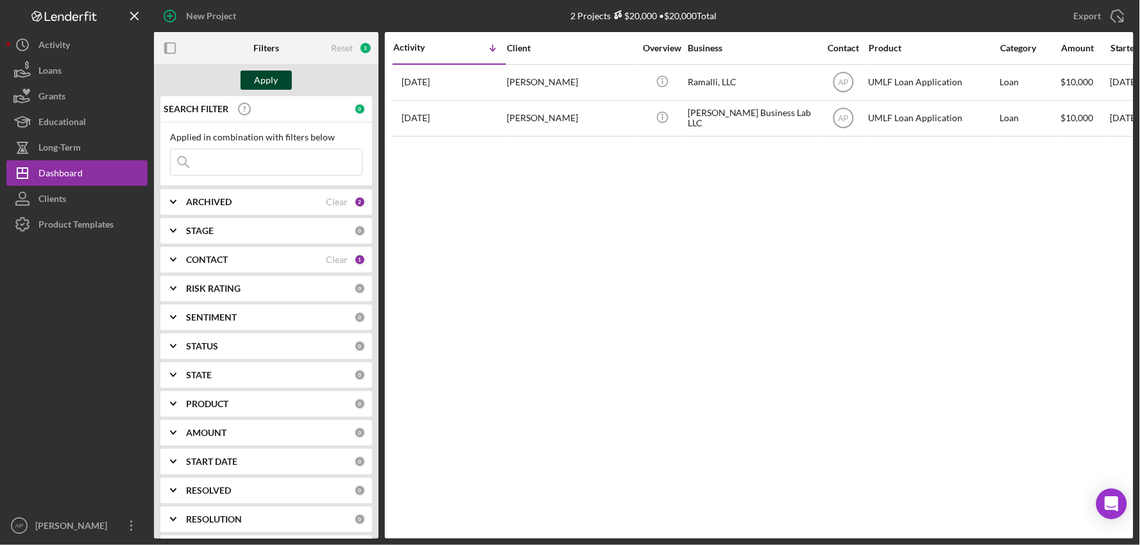
click at [261, 74] on div "Apply" at bounding box center [267, 80] width 24 height 19
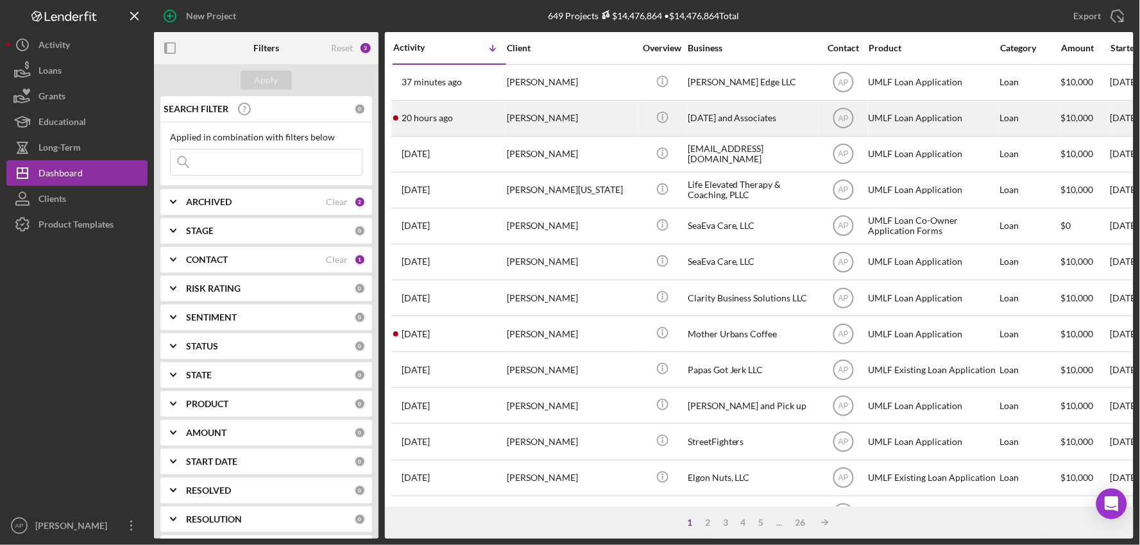
click at [503, 131] on div "20 hours ago [PERSON_NAME]" at bounding box center [449, 118] width 112 height 34
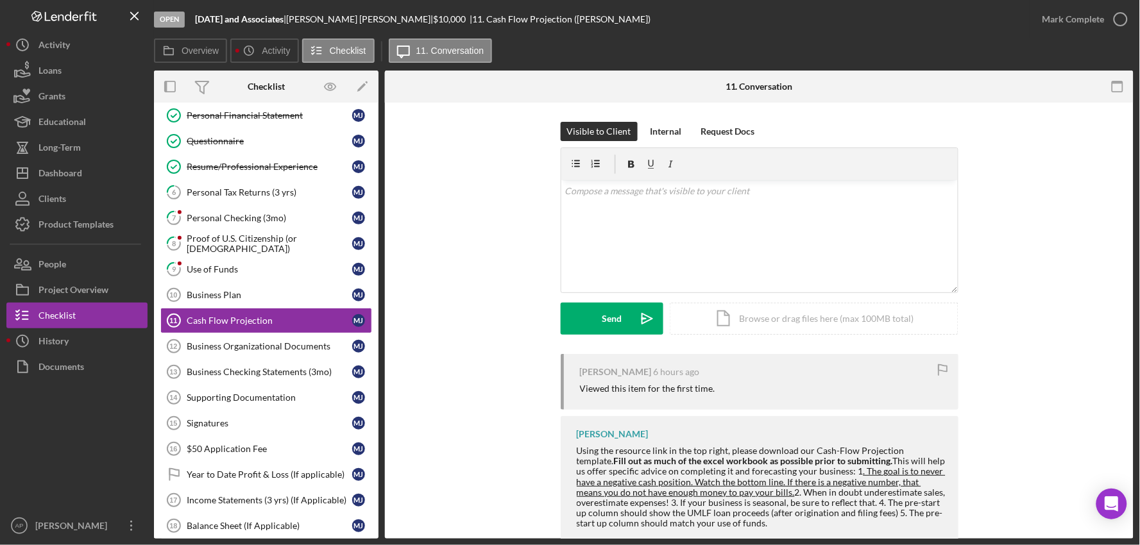
scroll to position [136, 0]
click at [253, 214] on div "Personal Checking (3mo)" at bounding box center [270, 217] width 166 height 10
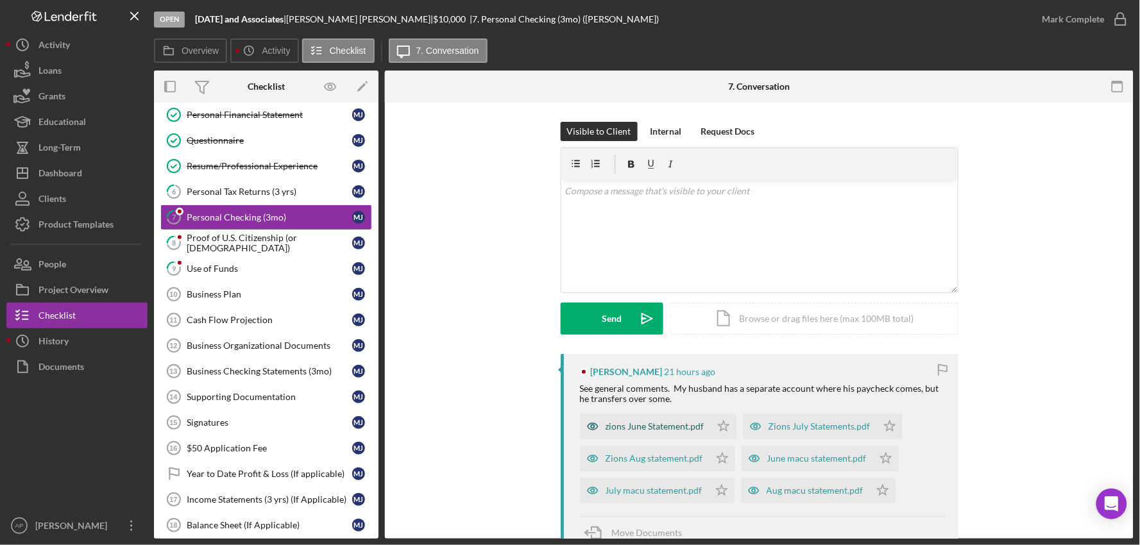
click at [616, 418] on div "zions June Statement.pdf" at bounding box center [645, 427] width 131 height 26
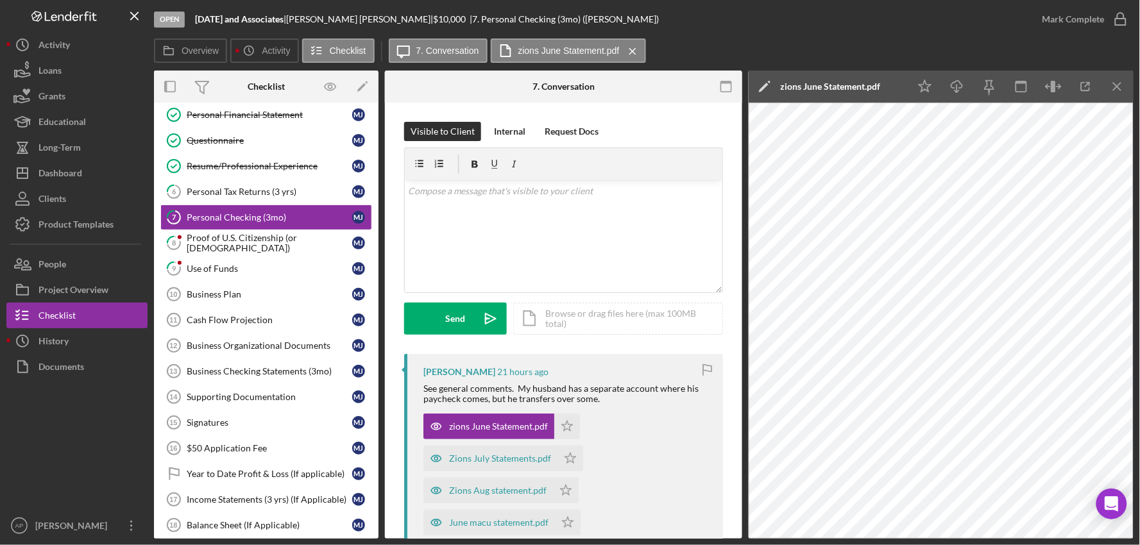
click at [459, 454] on div "Zions July Statements.pdf" at bounding box center [500, 459] width 102 height 10
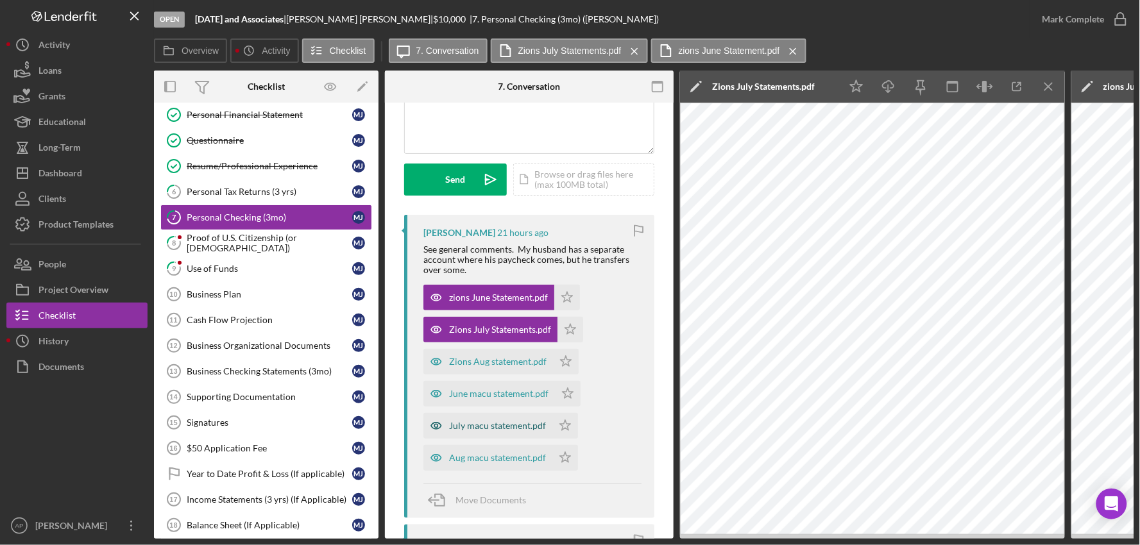
scroll to position [142, 0]
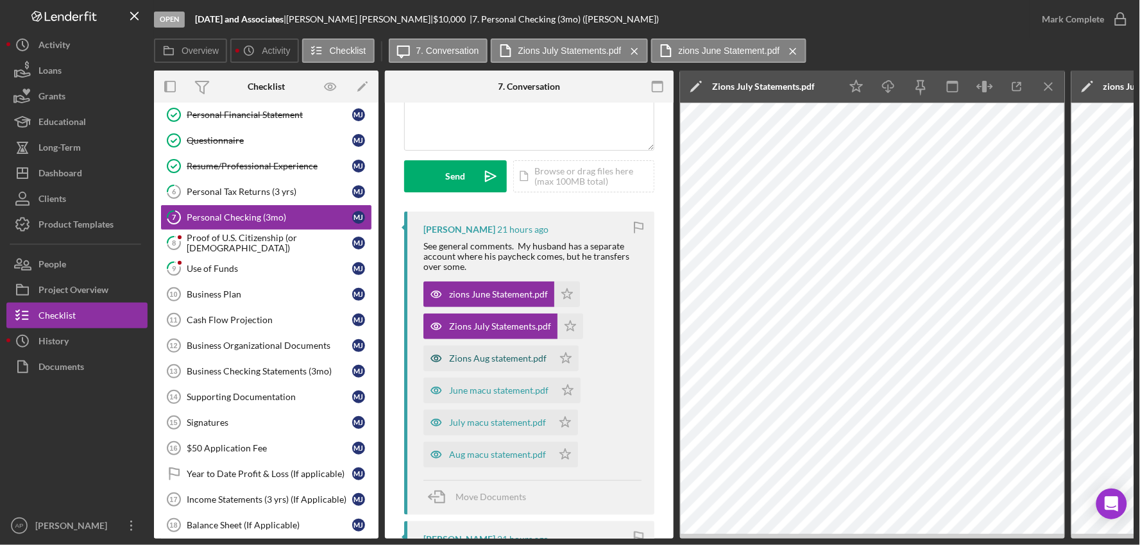
click at [483, 354] on div "Zions Aug statement.pdf" at bounding box center [498, 359] width 98 height 10
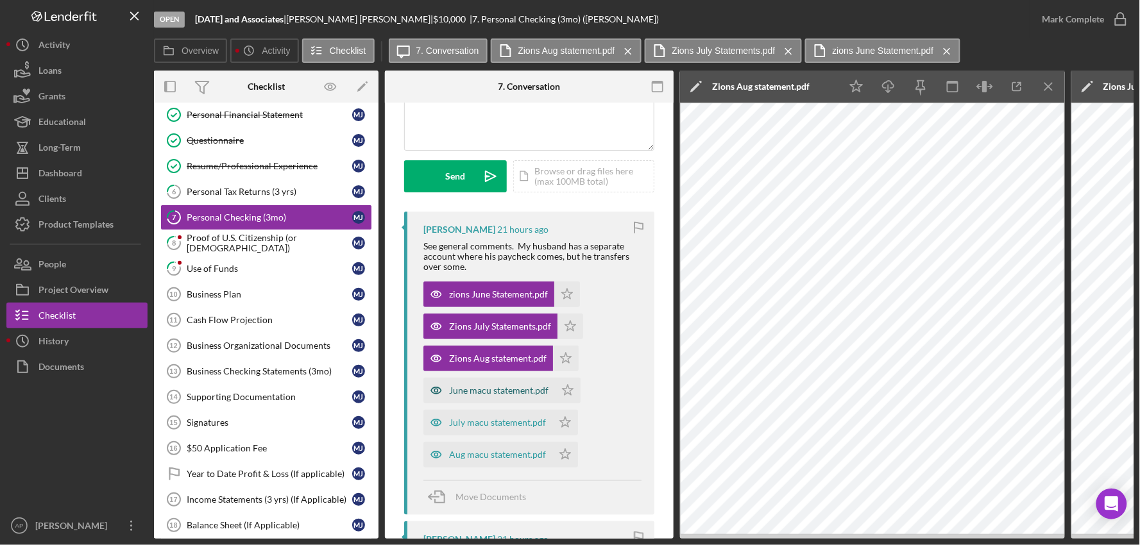
click at [500, 386] on div "June macu statement.pdf" at bounding box center [498, 391] width 99 height 10
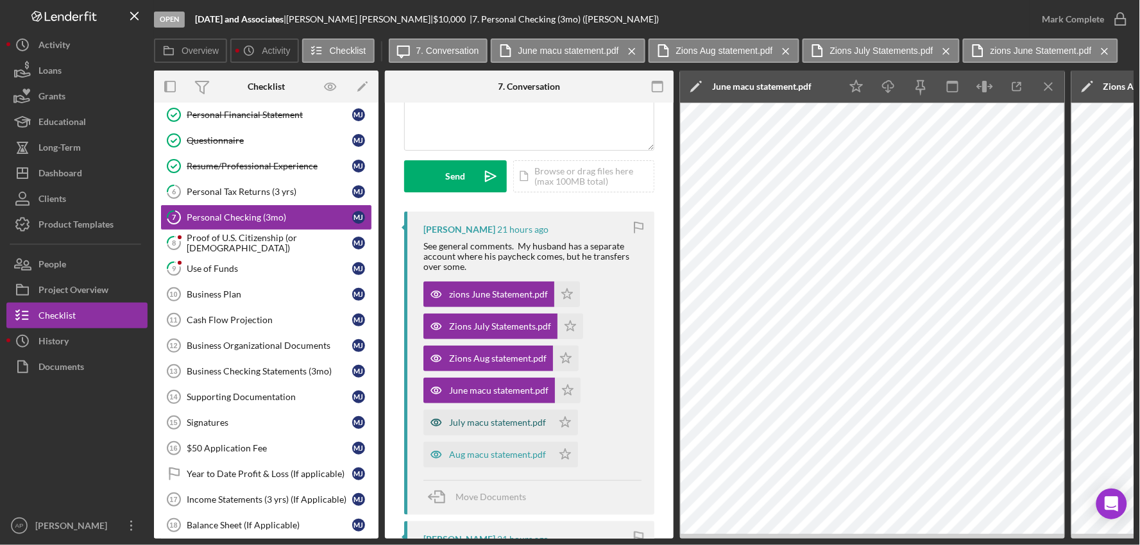
click at [493, 420] on div "July macu statement.pdf" at bounding box center [497, 423] width 97 height 10
click at [518, 453] on div "Aug macu statement.pdf" at bounding box center [497, 455] width 97 height 10
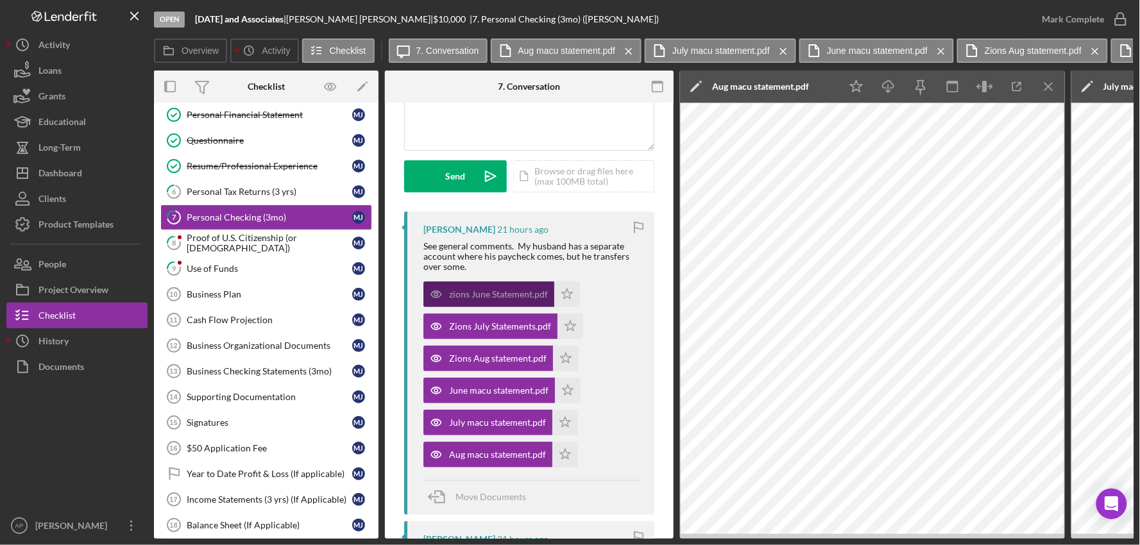
click at [493, 289] on div "zions June Statement.pdf" at bounding box center [498, 294] width 99 height 10
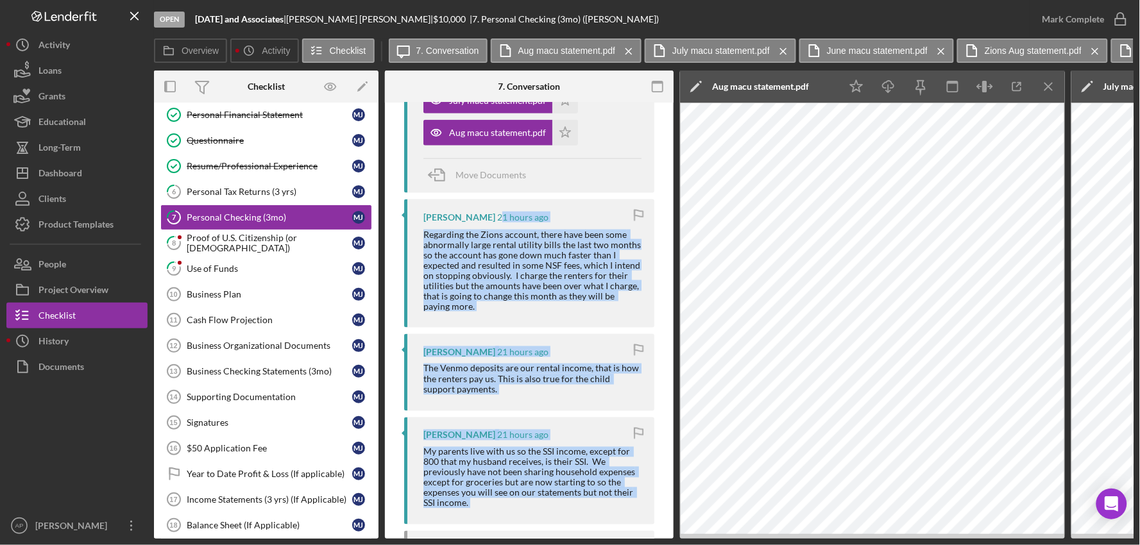
scroll to position [669, 0]
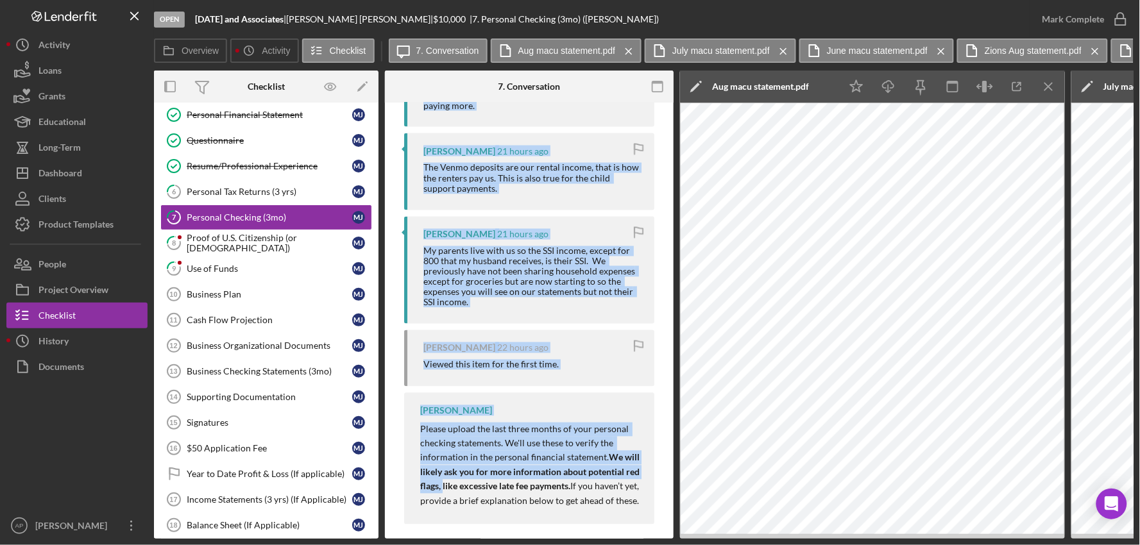
drag, startPoint x: 479, startPoint y: 535, endPoint x: 497, endPoint y: 536, distance: 18.7
click at [497, 536] on div "Overview Internal Workflow Stage Open Icon/Dropdown Arrow Archive (can unarchiv…" at bounding box center [644, 305] width 980 height 468
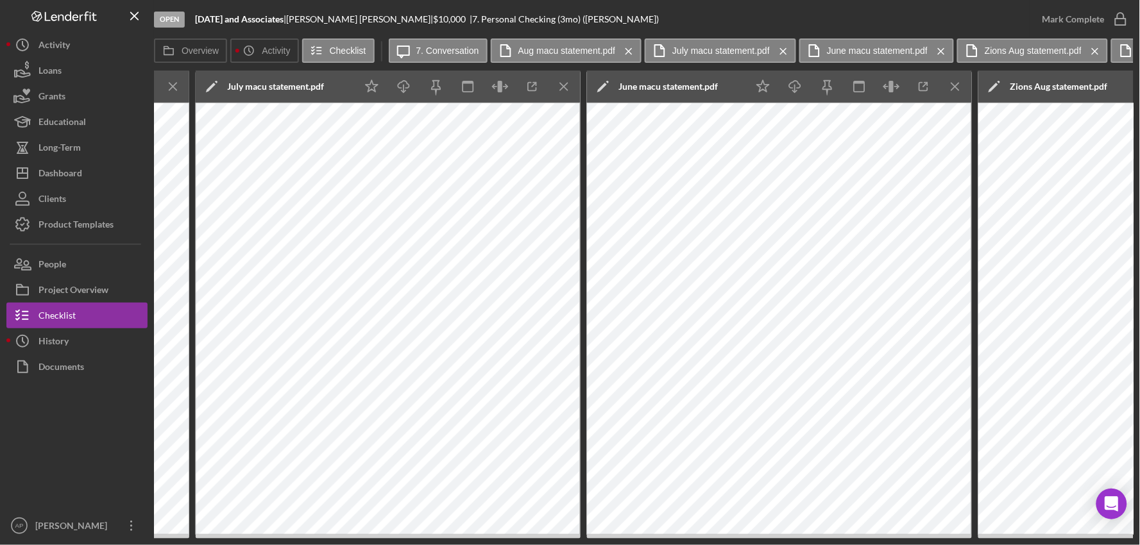
scroll to position [0, 0]
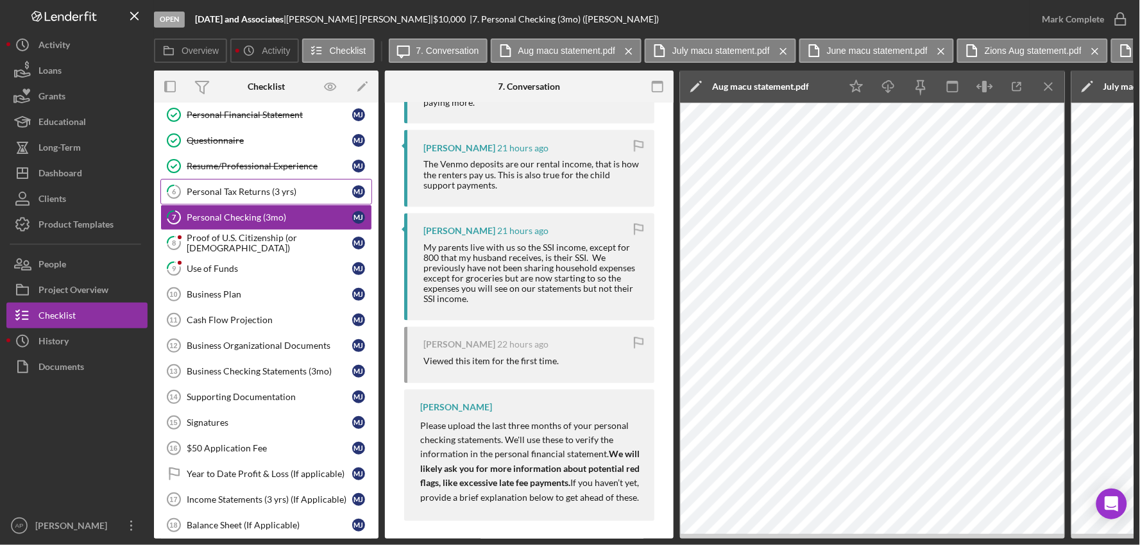
click at [266, 181] on link "6 Personal Tax Returns (3 yrs) [PERSON_NAME]" at bounding box center [266, 192] width 212 height 26
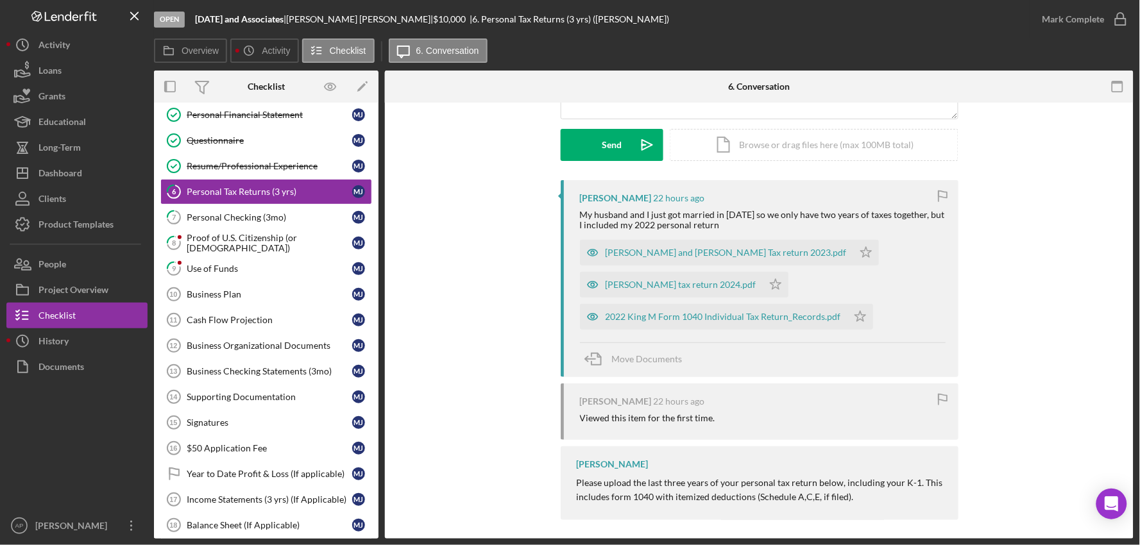
scroll to position [182, 0]
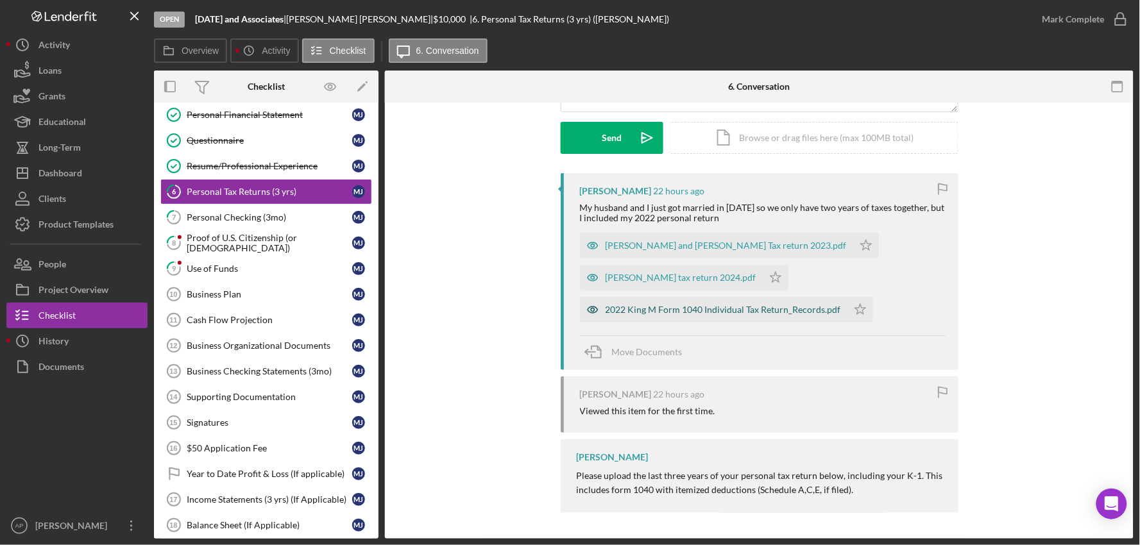
click at [694, 305] on div "2022 King M Form 1040 Individual Tax Return_Records.pdf" at bounding box center [723, 310] width 235 height 10
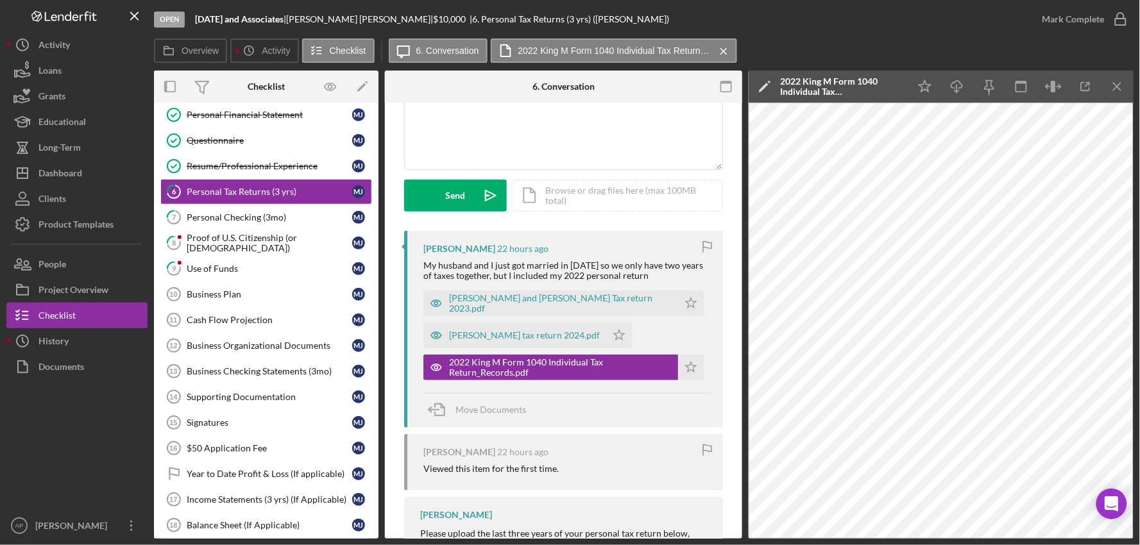
scroll to position [0, 0]
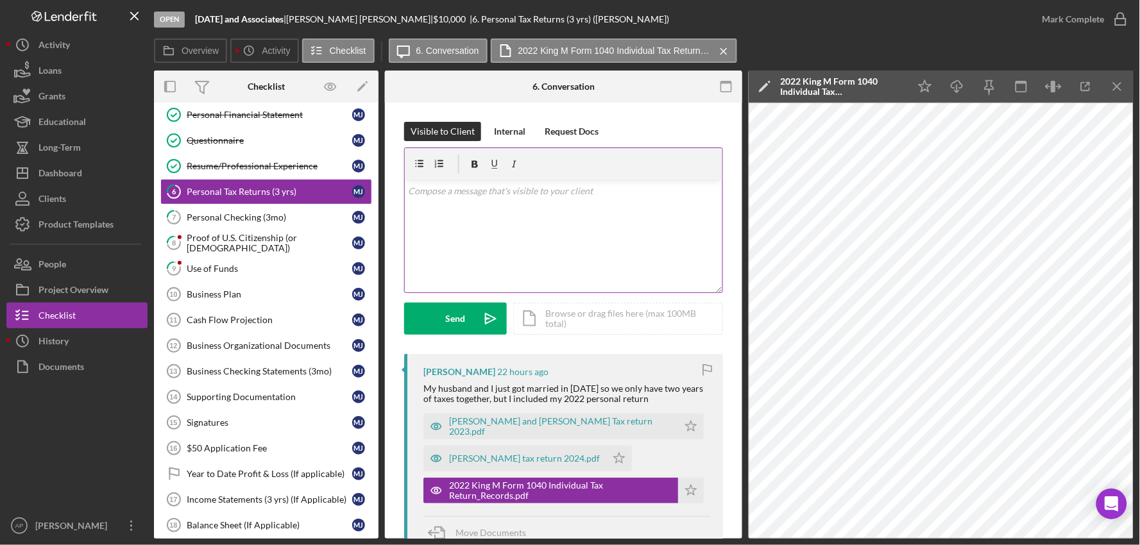
click at [499, 198] on div "v Color teal Color pink Remove color Add row above Add row below Add column bef…" at bounding box center [564, 236] width 318 height 112
click at [466, 319] on button "Send Icon/icon-invite-send" at bounding box center [455, 319] width 103 height 32
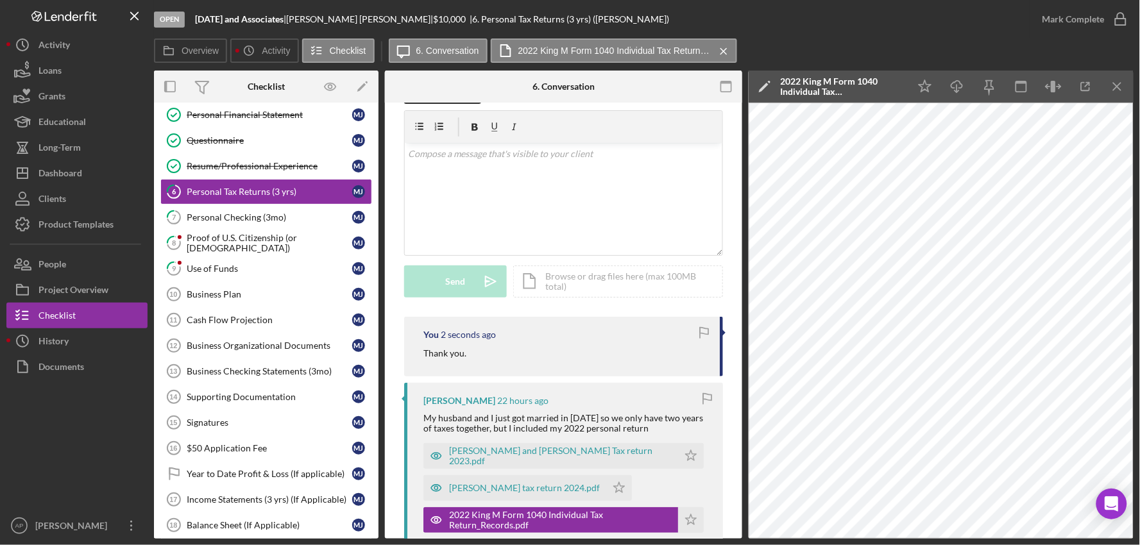
scroll to position [71, 0]
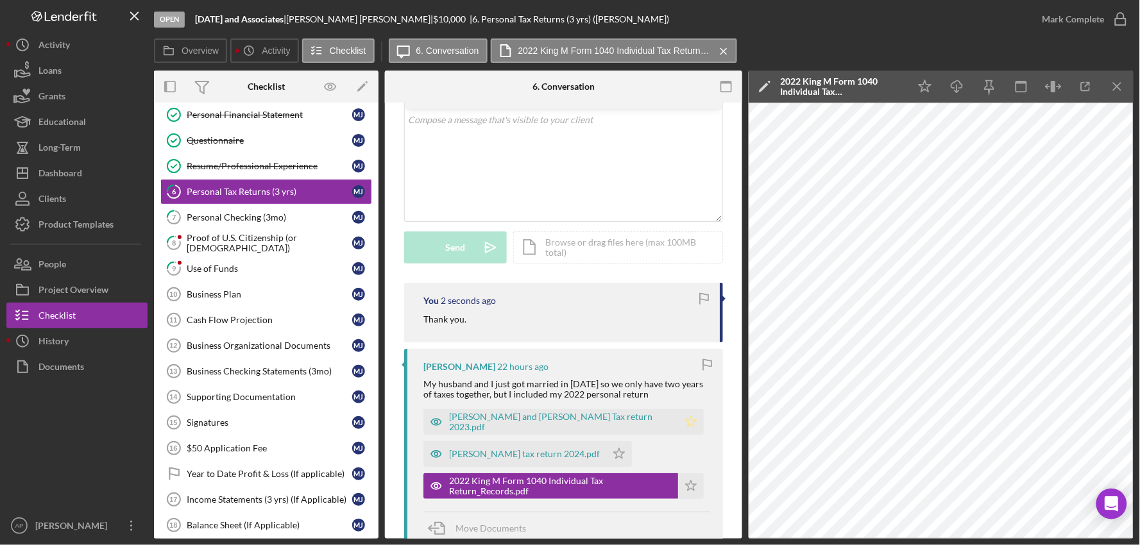
click at [678, 424] on icon "Icon/Star" at bounding box center [691, 422] width 26 height 26
click at [1061, 21] on div "Mark Complete" at bounding box center [1074, 19] width 62 height 26
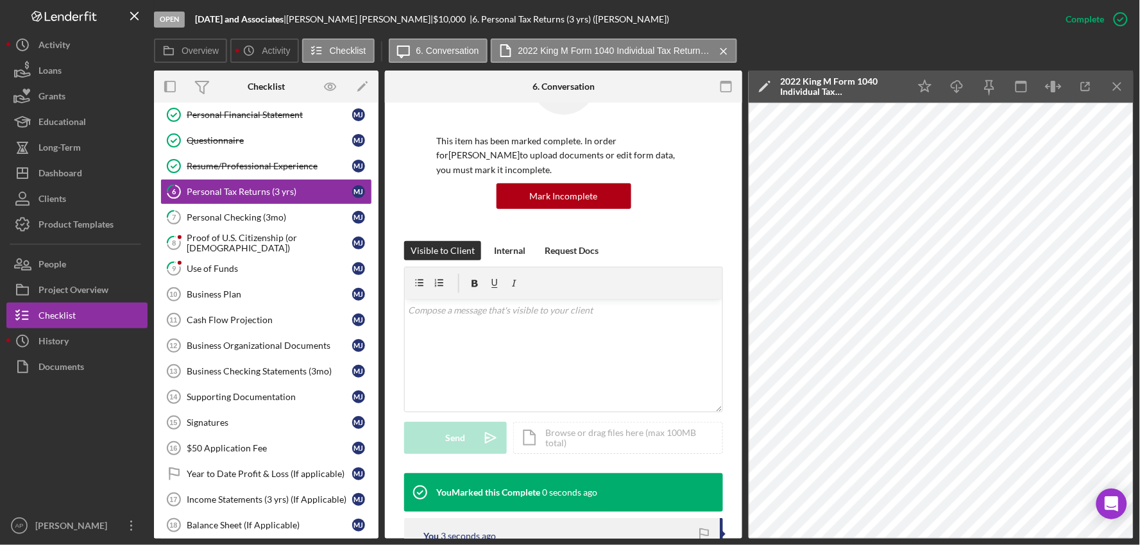
scroll to position [261, 0]
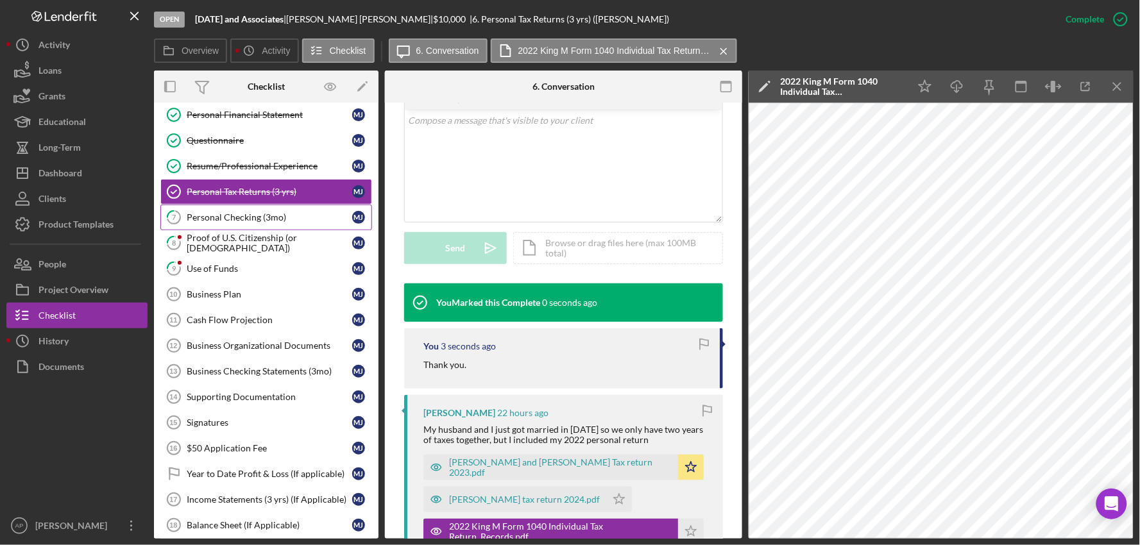
click at [248, 220] on div "Personal Checking (3mo)" at bounding box center [270, 217] width 166 height 10
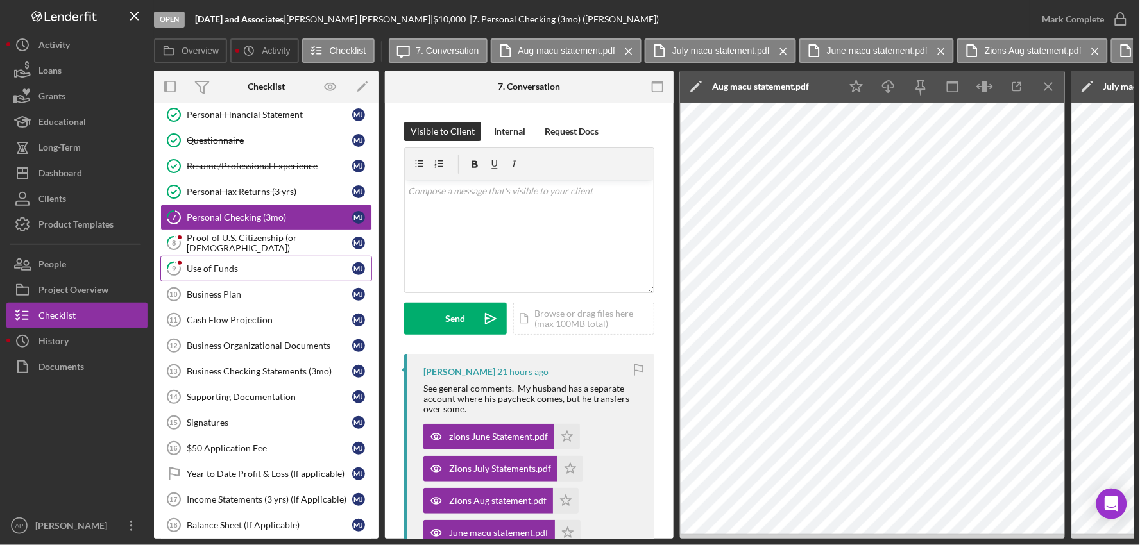
click at [244, 257] on link "9 Use of Funds [PERSON_NAME]" at bounding box center [266, 269] width 212 height 26
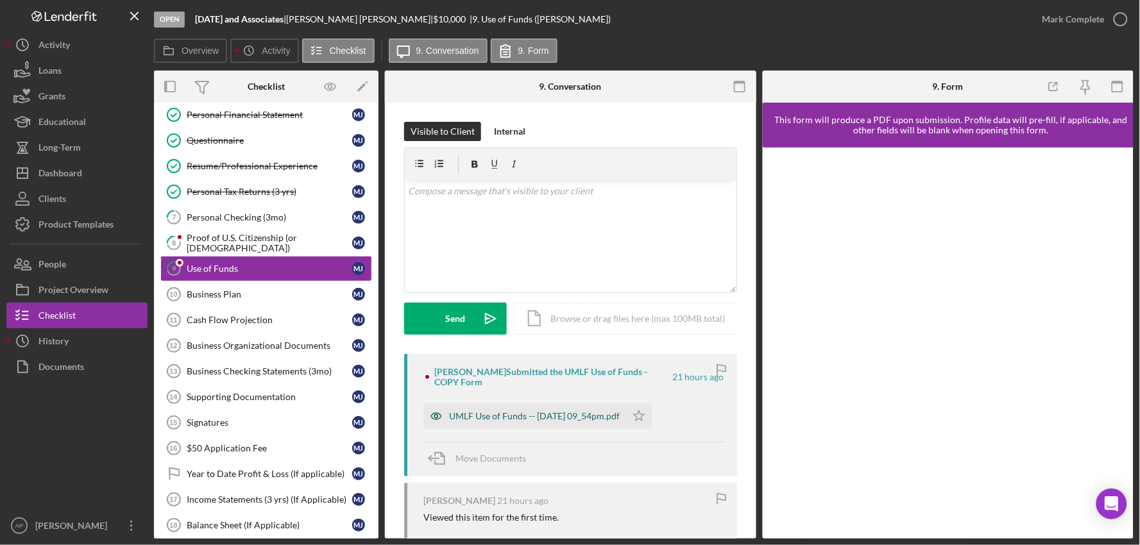
click at [492, 421] on div "UMLF Use of Funds -- [DATE] 09_54pm.pdf" at bounding box center [534, 416] width 171 height 10
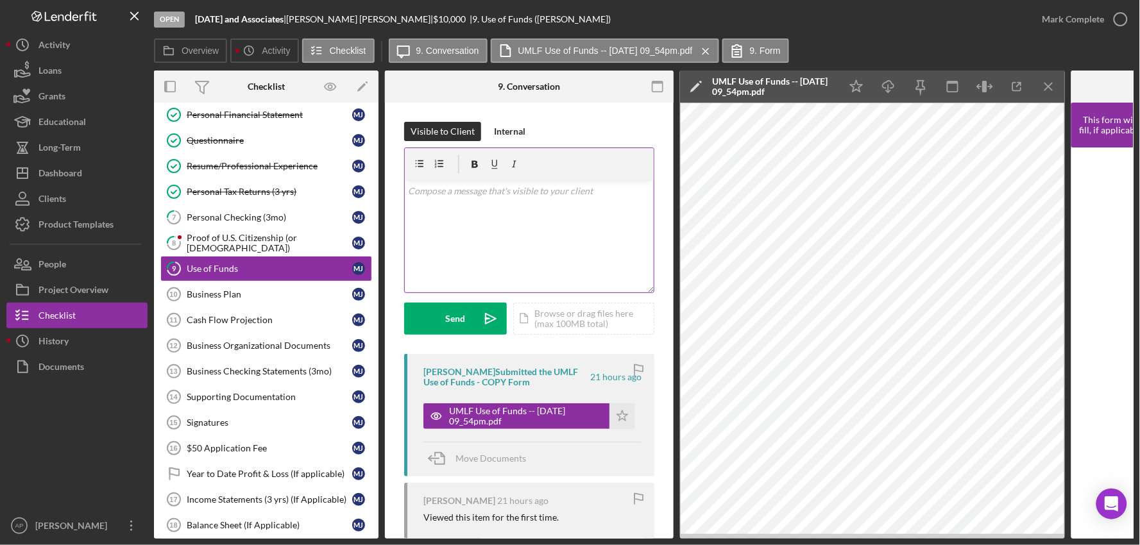
click at [488, 229] on div "v Color teal Color pink Remove color Add row above Add row below Add column bef…" at bounding box center [529, 236] width 249 height 112
click at [462, 193] on p "Thanks" at bounding box center [530, 191] width 242 height 14
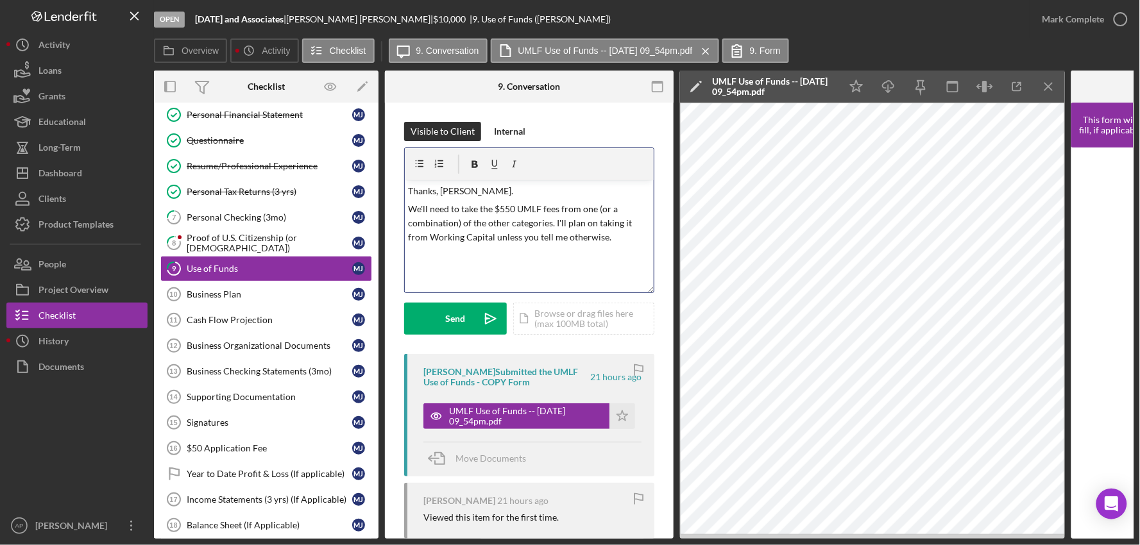
click at [454, 336] on div "Visible to Client Internal v Color teal Color pink Remove color Add row above A…" at bounding box center [529, 238] width 250 height 232
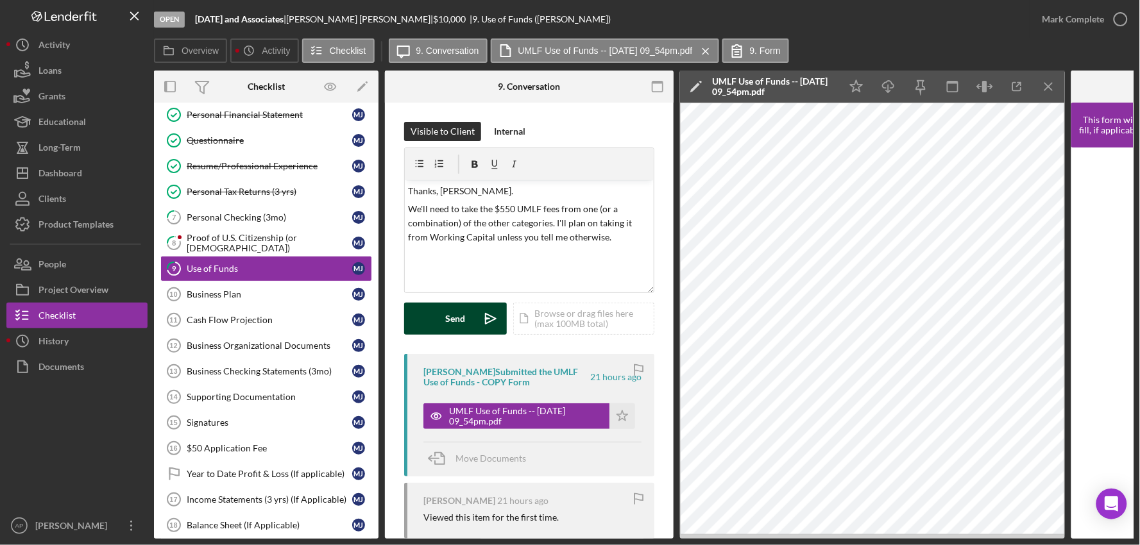
click at [457, 329] on div "Send" at bounding box center [456, 319] width 20 height 32
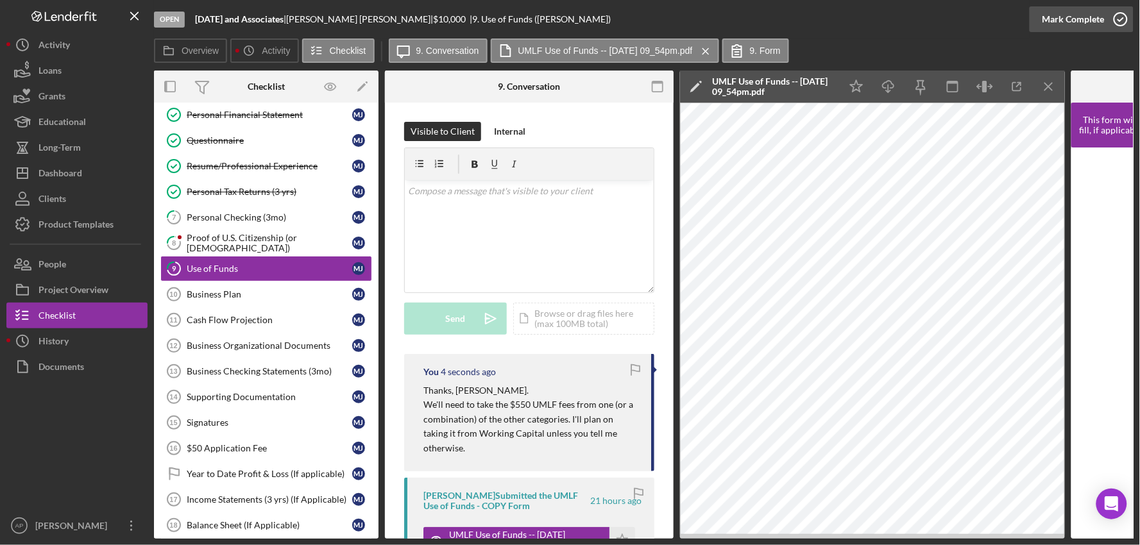
click at [1095, 17] on div "Mark Complete" at bounding box center [1074, 19] width 62 height 26
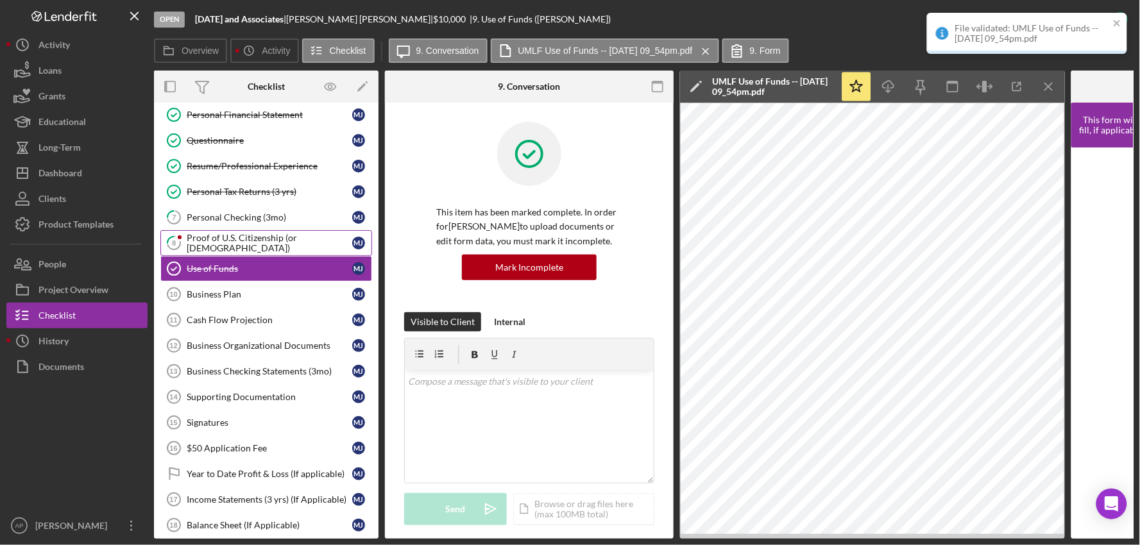
drag, startPoint x: 223, startPoint y: 249, endPoint x: 244, endPoint y: 245, distance: 20.9
click at [225, 249] on div "Proof of U.S. Citizenship (or [DEMOGRAPHIC_DATA])" at bounding box center [270, 243] width 166 height 21
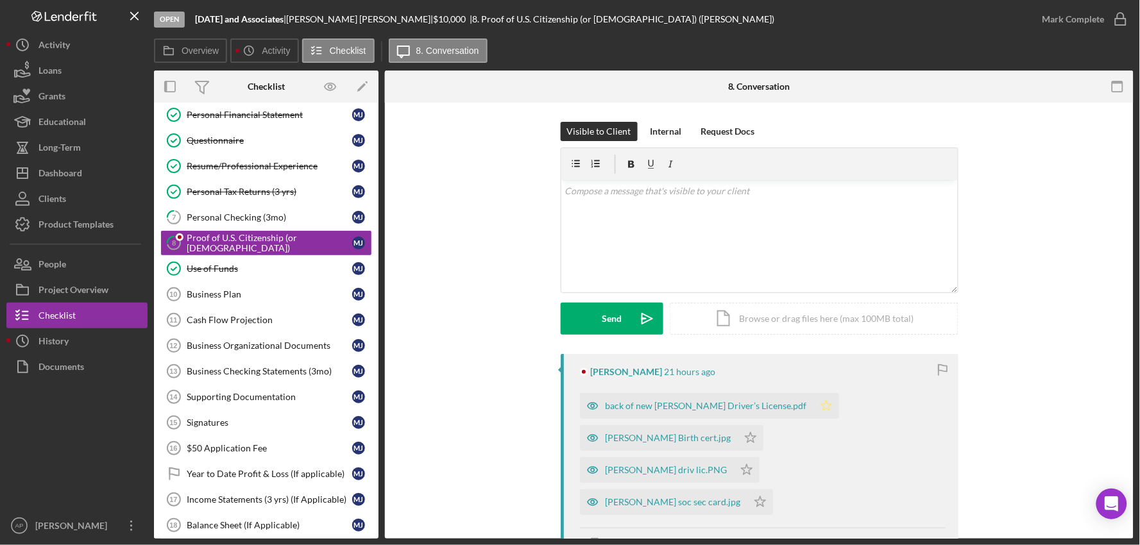
click at [632, 402] on div "back of new [PERSON_NAME] Driver’s License.pdf" at bounding box center [706, 406] width 201 height 10
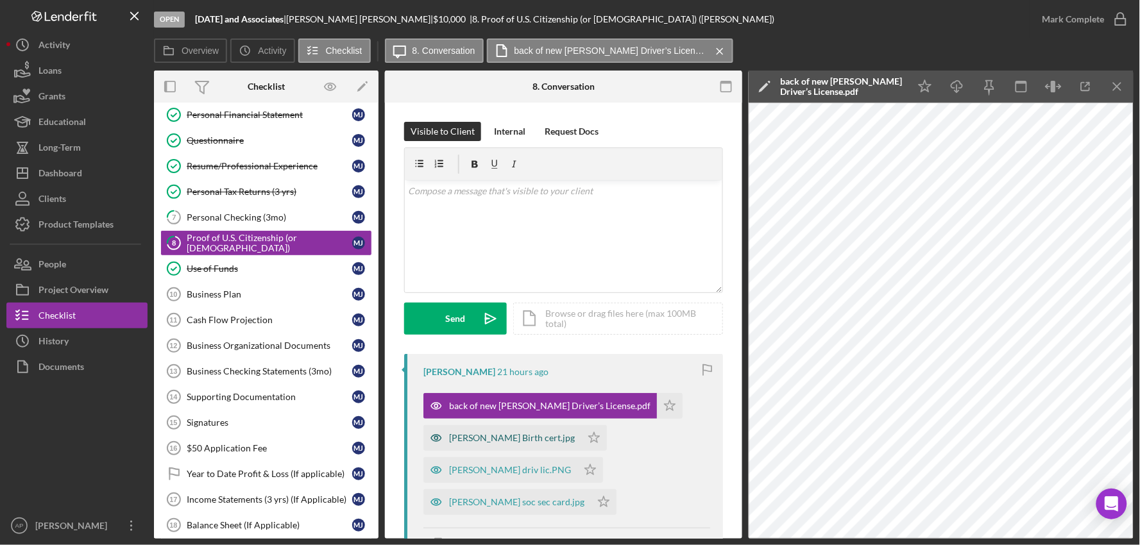
click at [475, 443] on div "[PERSON_NAME] Birth cert.jpg" at bounding box center [512, 438] width 126 height 10
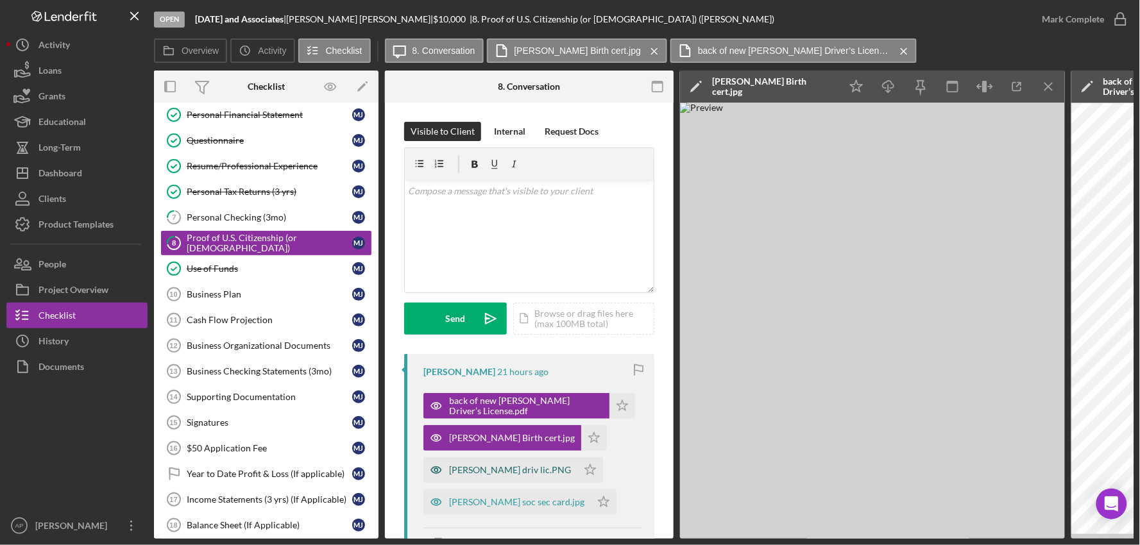
click at [510, 472] on div "[PERSON_NAME] driv lic.PNG" at bounding box center [510, 470] width 122 height 10
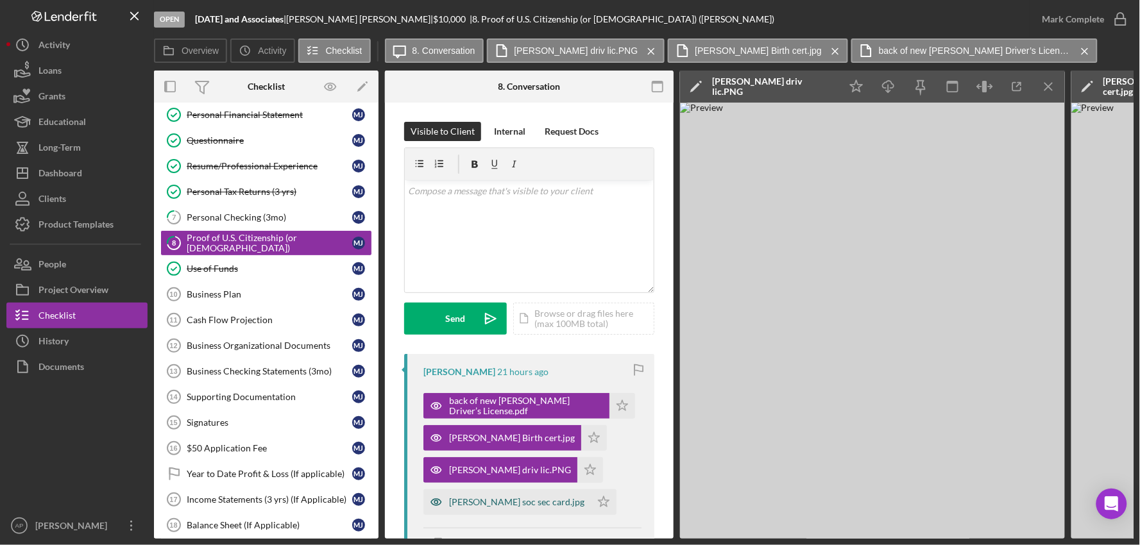
click at [511, 504] on div "[PERSON_NAME] soc sec card.jpg" at bounding box center [516, 502] width 135 height 10
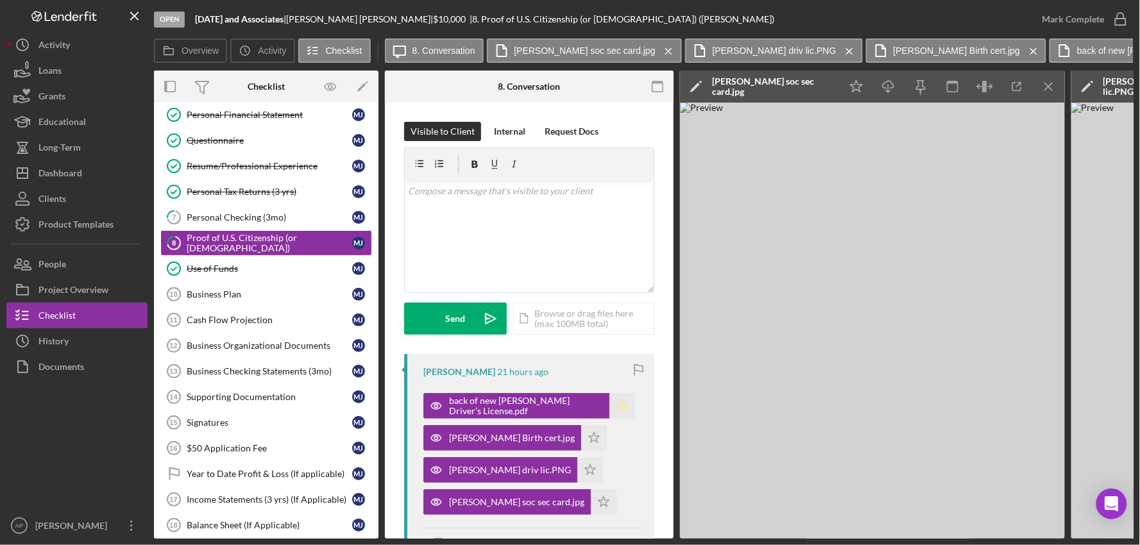
click at [612, 406] on icon "Icon/Star" at bounding box center [623, 406] width 26 height 26
click at [1064, 19] on div "Mark Complete" at bounding box center [1074, 19] width 62 height 26
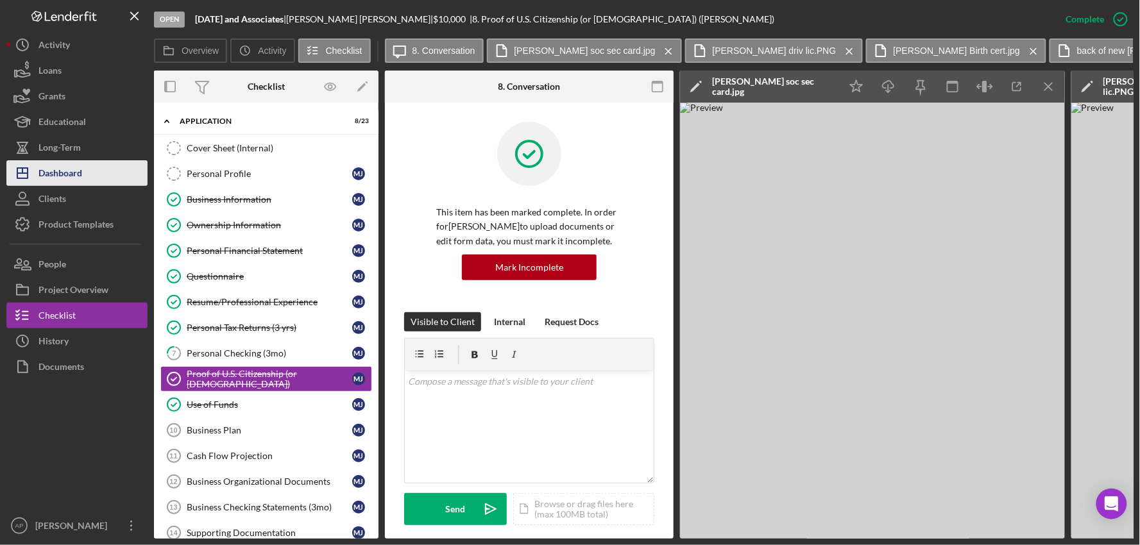
click at [85, 176] on button "Icon/Dashboard Dashboard" at bounding box center [76, 173] width 141 height 26
